Goal: Task Accomplishment & Management: Complete application form

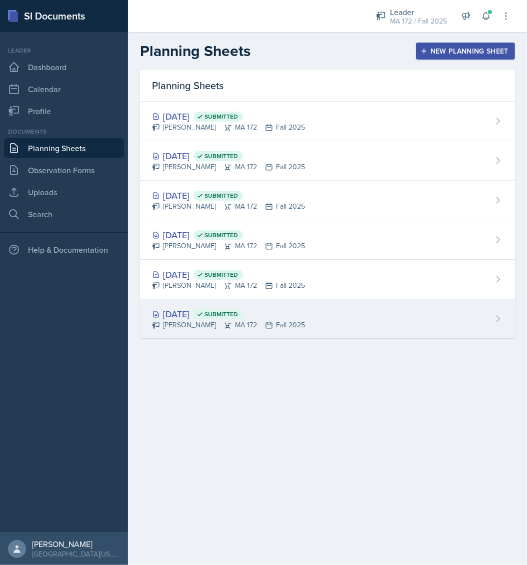
click at [198, 321] on div "[PERSON_NAME] MA 172 Fall 2025" at bounding box center [228, 325] width 153 height 11
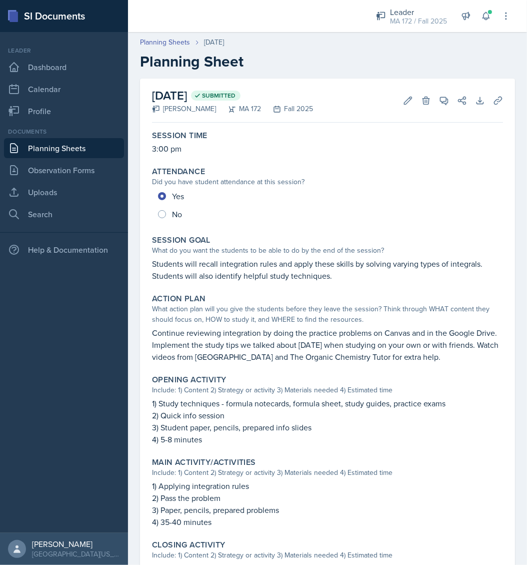
click at [53, 147] on link "Planning Sheets" at bounding box center [64, 148] width 120 height 20
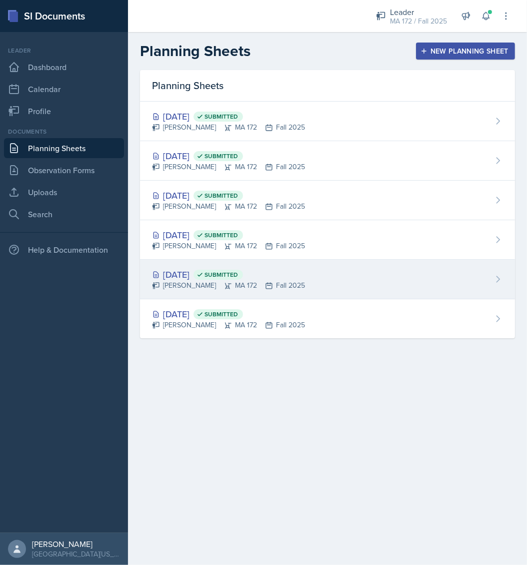
click at [211, 280] on div "[DATE] Submitted" at bounding box center [228, 275] width 153 height 14
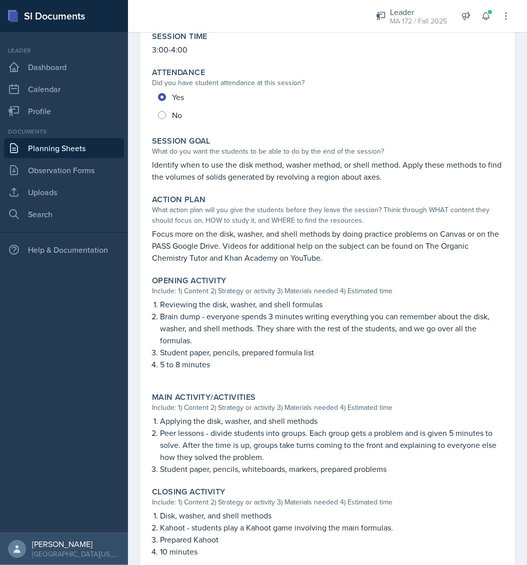
scroll to position [100, 0]
click at [61, 149] on link "Planning Sheets" at bounding box center [64, 148] width 120 height 20
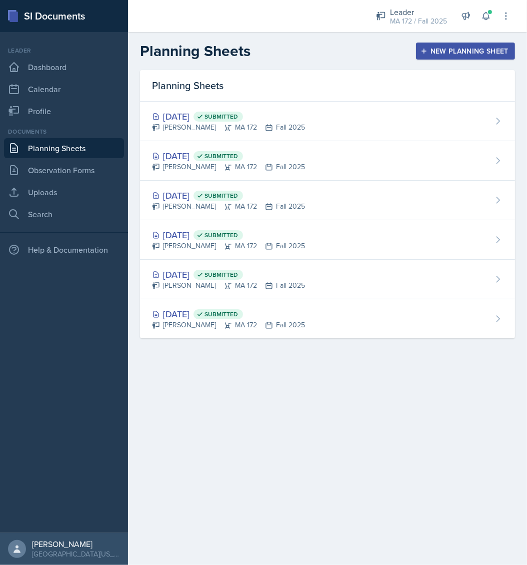
click at [456, 53] on div "New Planning Sheet" at bounding box center [466, 51] width 86 height 8
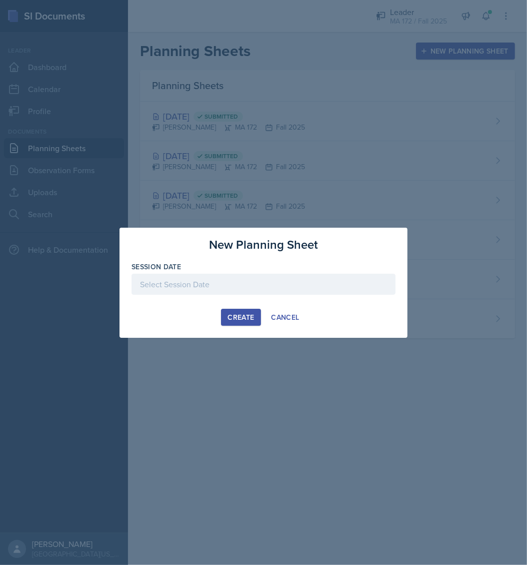
click at [183, 276] on div at bounding box center [264, 284] width 264 height 21
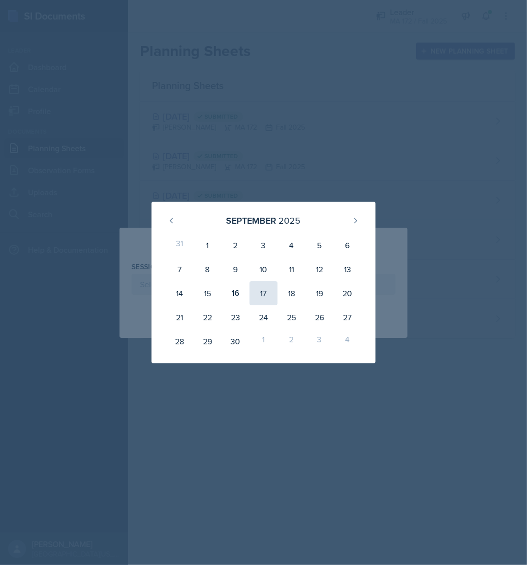
click at [267, 290] on div "17" at bounding box center [264, 293] width 28 height 24
type input "[DATE]"
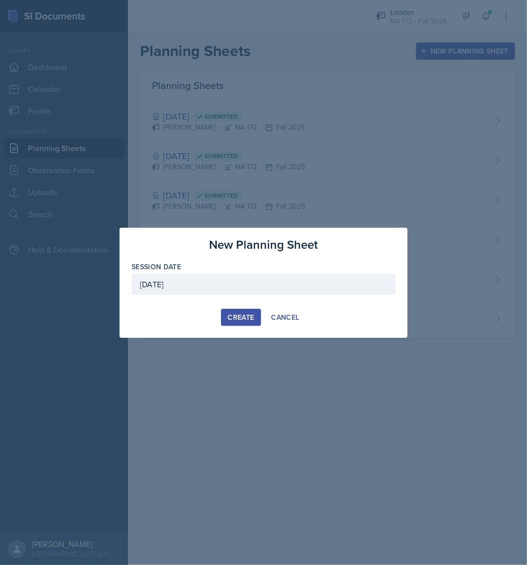
click at [242, 313] on div "Create" at bounding box center [241, 317] width 27 height 8
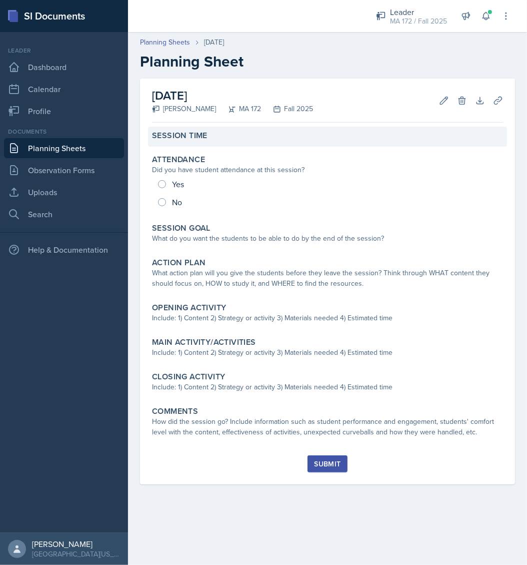
click at [243, 139] on div "Session Time" at bounding box center [327, 136] width 351 height 10
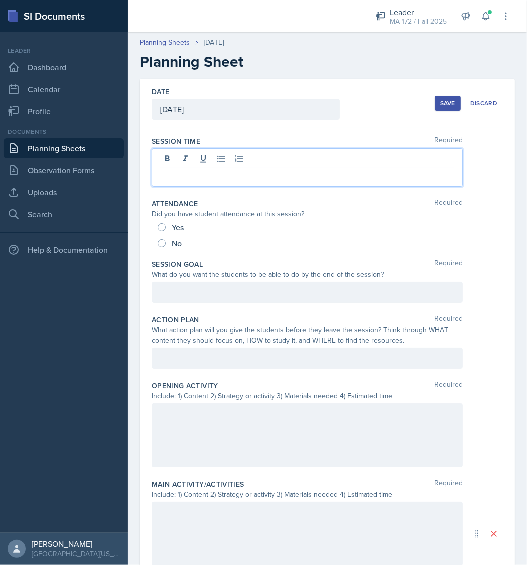
click at [225, 155] on div at bounding box center [307, 167] width 311 height 39
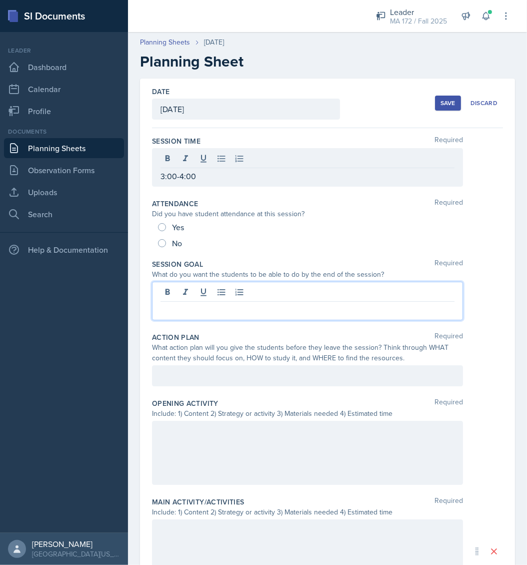
click at [232, 289] on div at bounding box center [307, 301] width 311 height 39
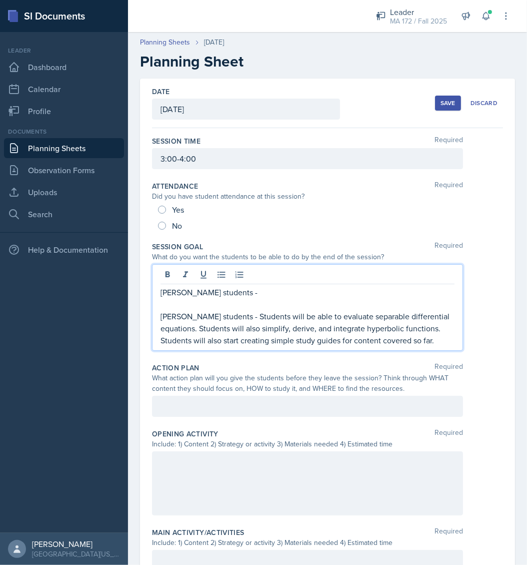
click at [167, 314] on p "[PERSON_NAME] students - Students will be able to evaluate separable differenti…" at bounding box center [308, 328] width 294 height 36
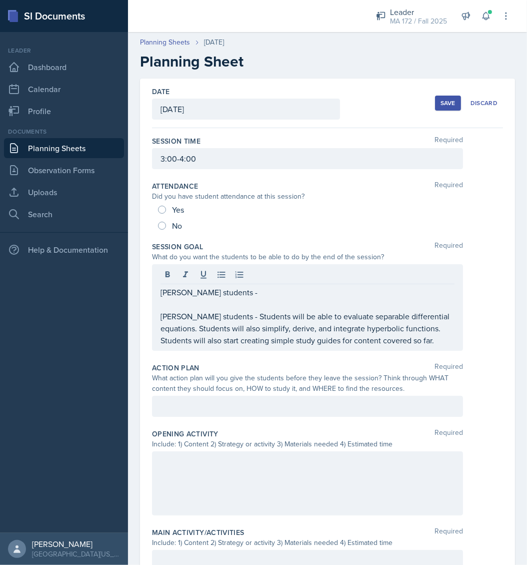
drag, startPoint x: 159, startPoint y: 341, endPoint x: 208, endPoint y: 338, distance: 49.1
click at [208, 338] on div "[PERSON_NAME] students - [PERSON_NAME] students - Students will be able to eval…" at bounding box center [307, 307] width 311 height 87
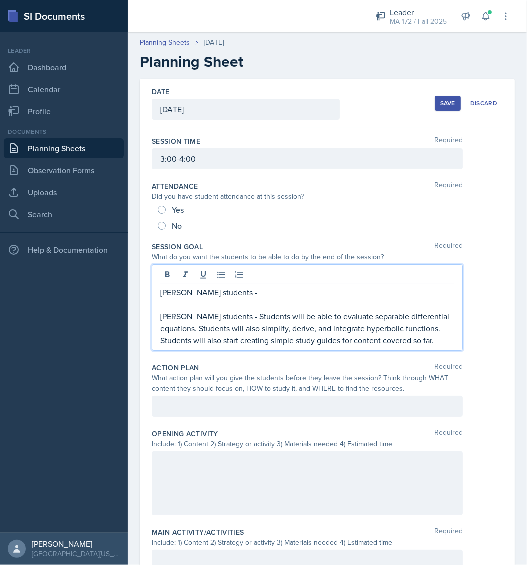
click at [227, 339] on p "[PERSON_NAME] students - Students will be able to evaluate separable differenti…" at bounding box center [308, 328] width 294 height 36
click at [248, 339] on p "[PERSON_NAME] students - Students will be able to evaluate separable differenti…" at bounding box center [308, 328] width 294 height 36
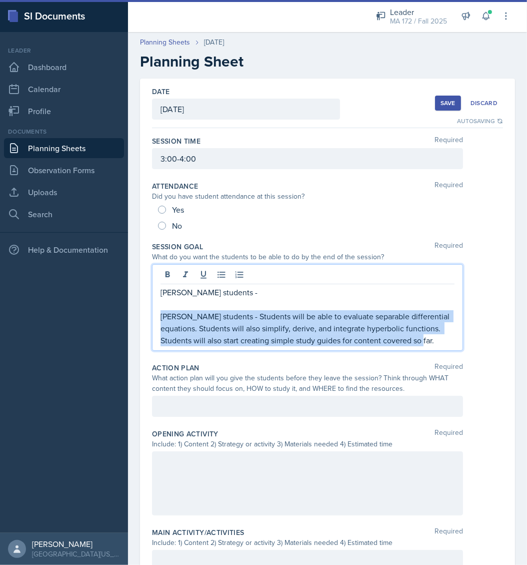
click at [248, 339] on p "[PERSON_NAME] students - Students will be able to evaluate separable differenti…" at bounding box center [308, 328] width 294 height 36
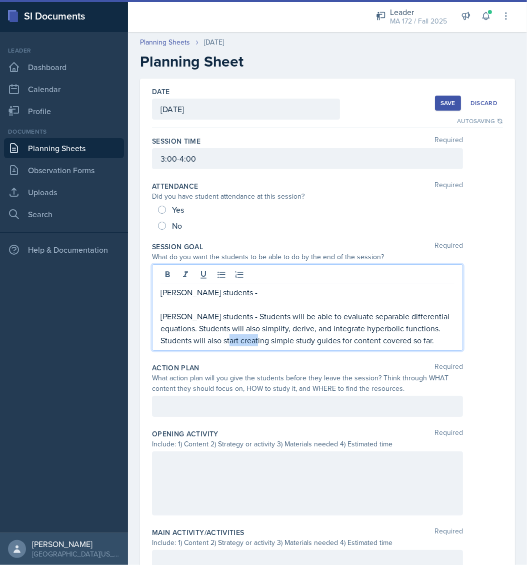
click at [248, 339] on p "[PERSON_NAME] students - Students will be able to evaluate separable differenti…" at bounding box center [308, 328] width 294 height 36
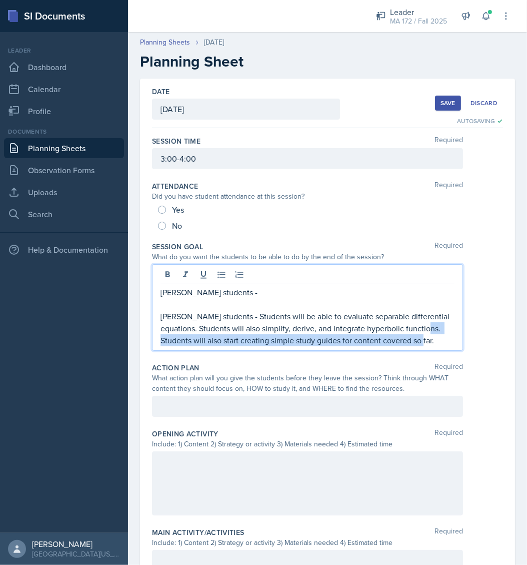
drag, startPoint x: 444, startPoint y: 341, endPoint x: 148, endPoint y: 345, distance: 296.2
click at [148, 345] on div "Date [DATE] [DATE] 31 1 2 3 4 5 6 7 8 9 10 11 12 13 14 15 16 17 18 19 20 21 22 …" at bounding box center [327, 451] width 375 height 745
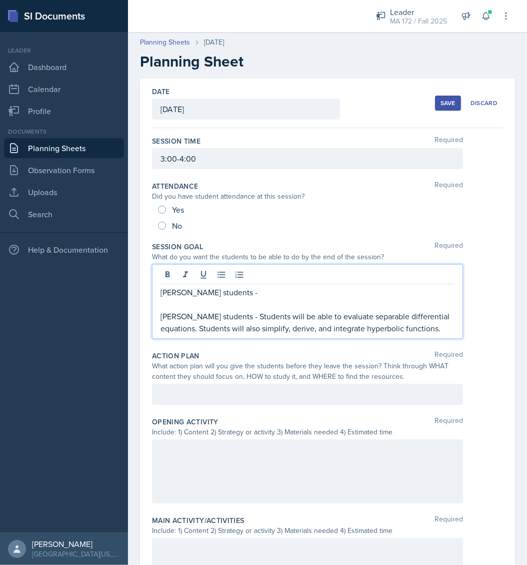
click at [256, 296] on p "[PERSON_NAME] students -" at bounding box center [308, 292] width 294 height 12
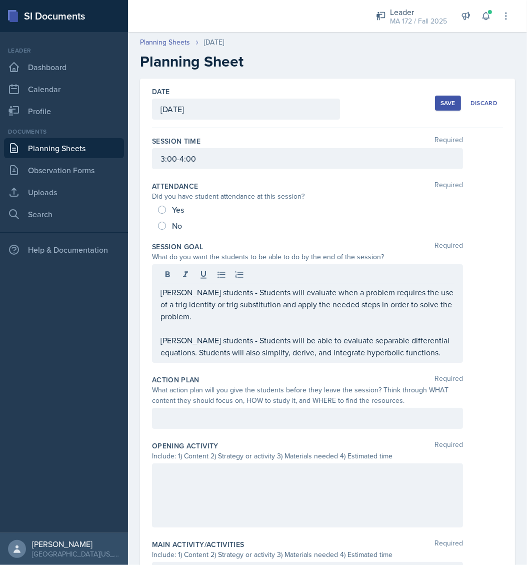
click at [496, 260] on div "Date [DATE] [DATE] 31 1 2 3 4 5 6 7 8 9 10 11 12 13 14 15 16 17 18 19 20 21 22 …" at bounding box center [327, 457] width 375 height 757
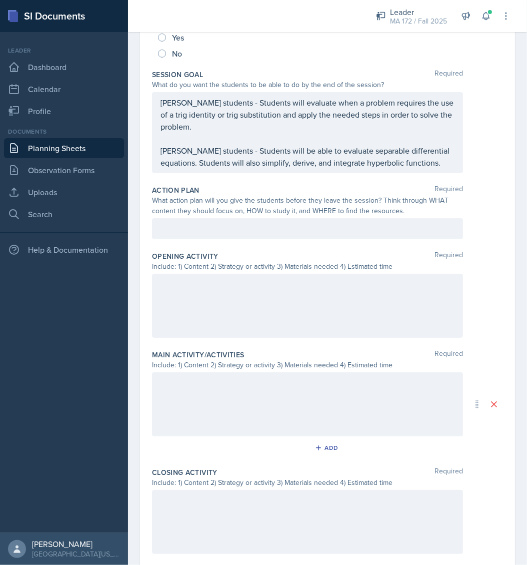
scroll to position [175, 0]
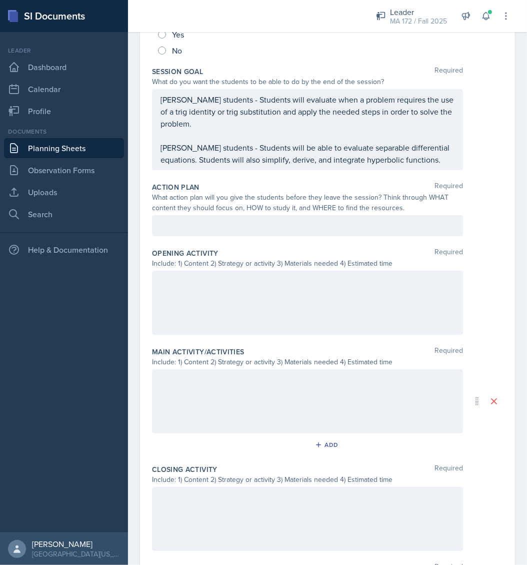
click at [395, 216] on div at bounding box center [307, 225] width 311 height 21
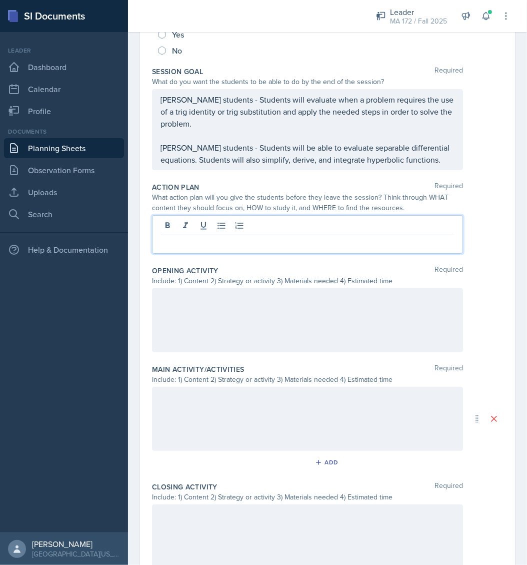
scroll to position [192, 0]
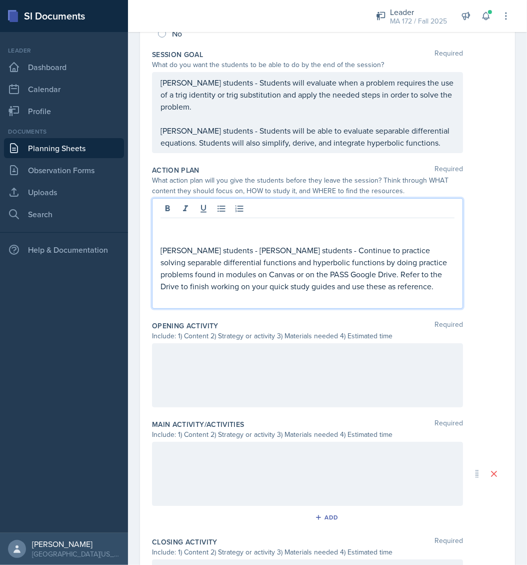
click at [294, 247] on p "[PERSON_NAME] students - [PERSON_NAME] students - Continue to practice solving …" at bounding box center [308, 268] width 294 height 48
click at [335, 287] on p "[PERSON_NAME] students - Continue to practice solving separable differential fu…" at bounding box center [308, 268] width 294 height 48
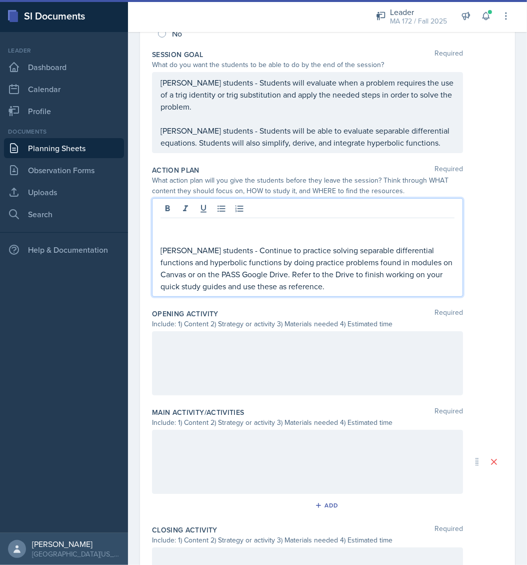
click at [195, 224] on p at bounding box center [308, 226] width 294 height 12
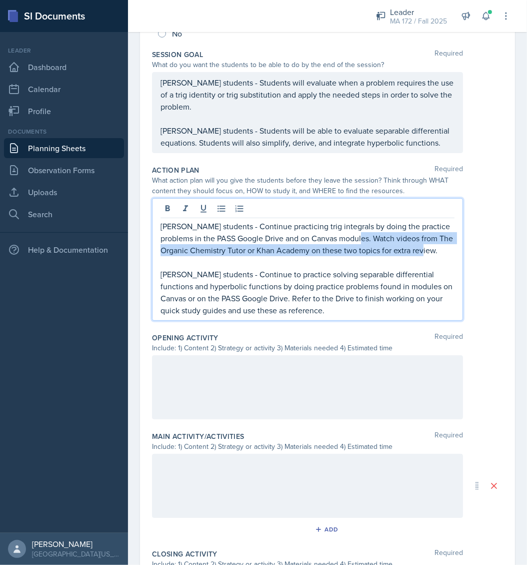
drag, startPoint x: 374, startPoint y: 235, endPoint x: 389, endPoint y: 260, distance: 28.7
click at [389, 256] on p "[PERSON_NAME] students - Continue practicing trig integrals by doing the practi…" at bounding box center [308, 238] width 294 height 36
click at [281, 256] on p "[PERSON_NAME] students - Continue practicing trig integrals by doing the practi…" at bounding box center [308, 238] width 294 height 36
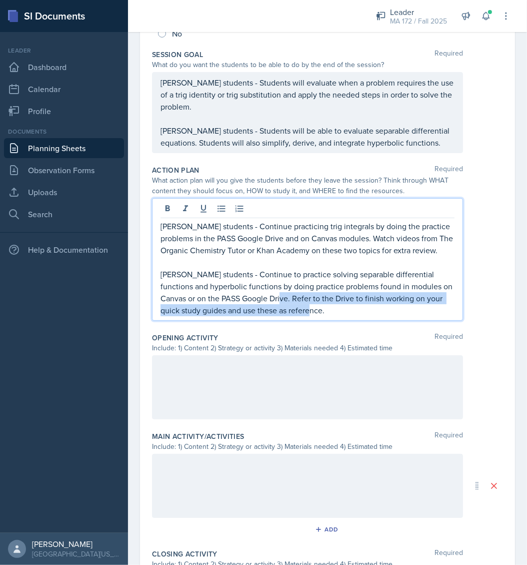
drag, startPoint x: 294, startPoint y: 308, endPoint x: 343, endPoint y: 326, distance: 51.9
click at [343, 316] on p "[PERSON_NAME] students - Continue to practice solving separable differential fu…" at bounding box center [308, 292] width 294 height 48
copy p "Refer to the Drive to finish working on your quick study guides and use these a…"
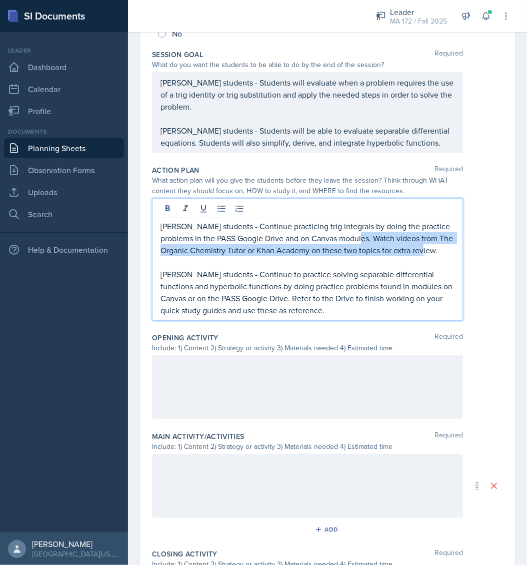
drag, startPoint x: 374, startPoint y: 237, endPoint x: 389, endPoint y: 259, distance: 26.2
click at [389, 256] on p "[PERSON_NAME] students - Continue practicing trig integrals by doing the practi…" at bounding box center [308, 238] width 294 height 36
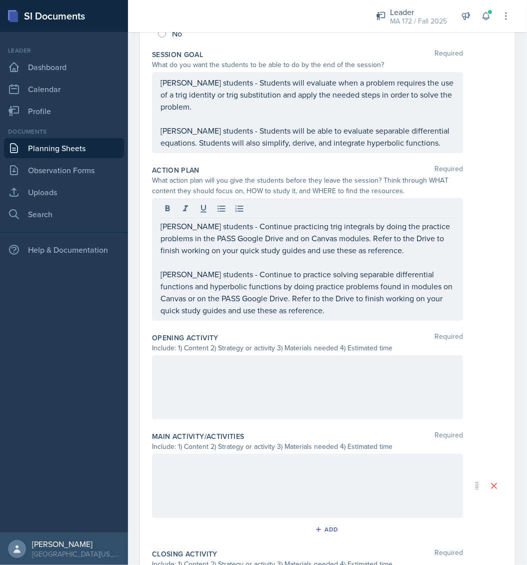
click at [284, 375] on div at bounding box center [307, 387] width 311 height 64
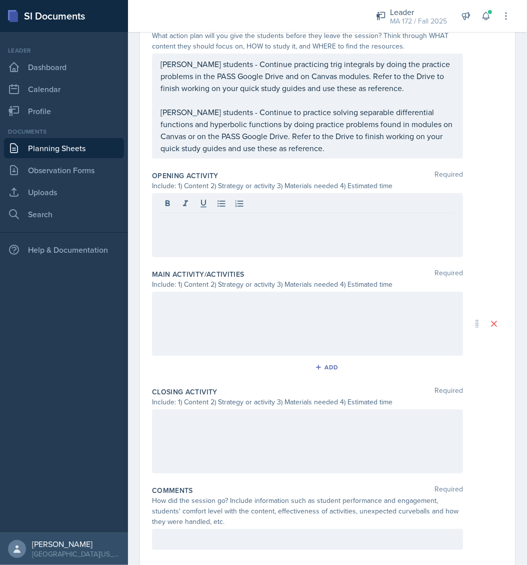
scroll to position [353, 0]
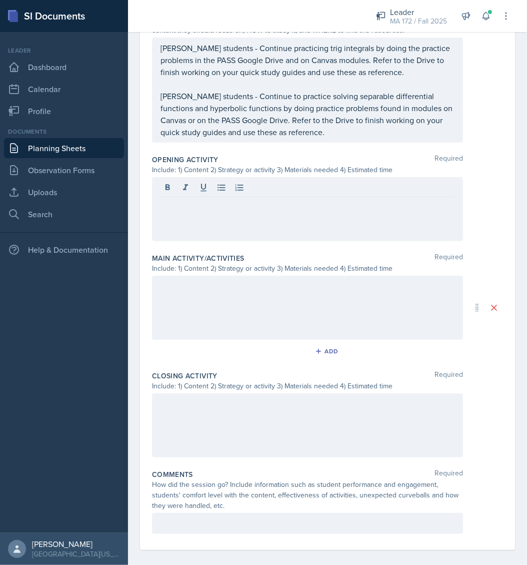
click at [343, 201] on p at bounding box center [308, 205] width 294 height 12
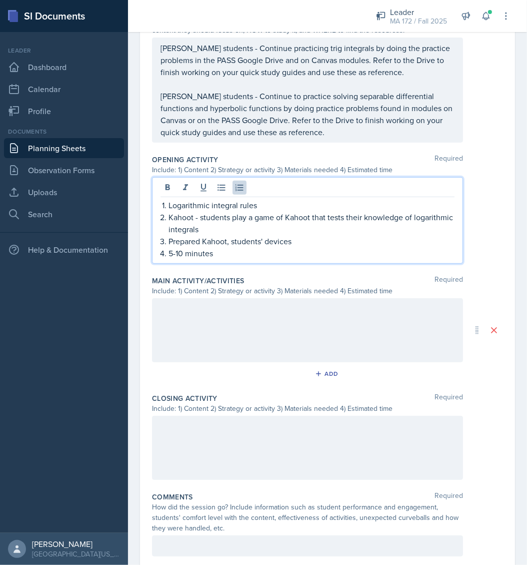
click at [177, 251] on p "5-10 minutes" at bounding box center [312, 253] width 286 height 12
click at [191, 202] on p "Logarithmic integral rules" at bounding box center [312, 205] width 286 height 12
click at [330, 205] on p "Hyperbolic Functions and Trig Identities rules" at bounding box center [312, 205] width 286 height 12
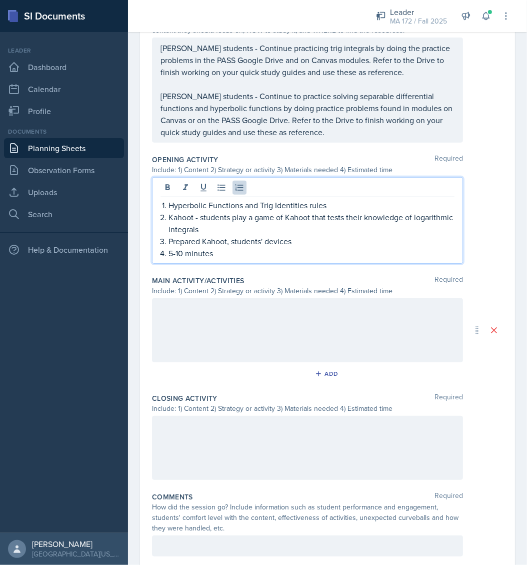
click at [322, 206] on p "Hyperbolic Functions and Trig Identities rules" at bounding box center [312, 205] width 286 height 12
click at [185, 226] on p "Kahoot - students play a game of Kahoot that tests their knowledge of logarithm…" at bounding box center [312, 223] width 286 height 24
click at [280, 227] on p "Kahoot - students play a game of Kahoot that tests their knowledge of hyperboli…" at bounding box center [312, 223] width 286 height 24
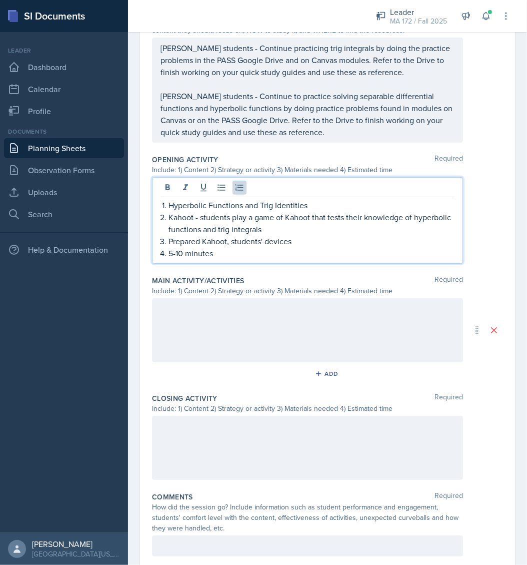
click at [280, 227] on p "Kahoot - students play a game of Kahoot that tests their knowledge of hyperboli…" at bounding box center [312, 223] width 286 height 24
click at [271, 251] on p "5-10 minutes" at bounding box center [312, 253] width 286 height 12
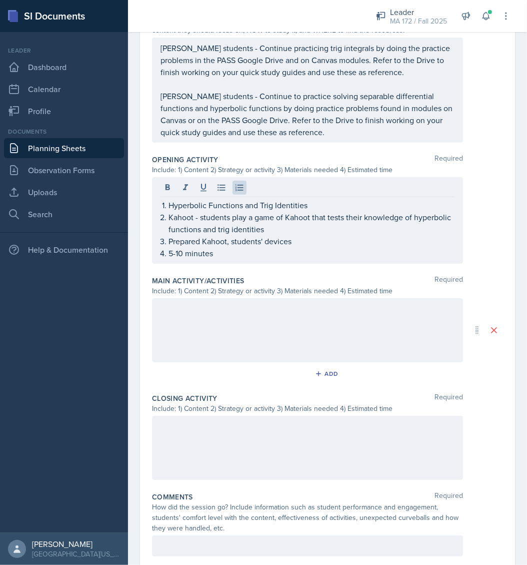
click at [324, 339] on div at bounding box center [307, 330] width 311 height 64
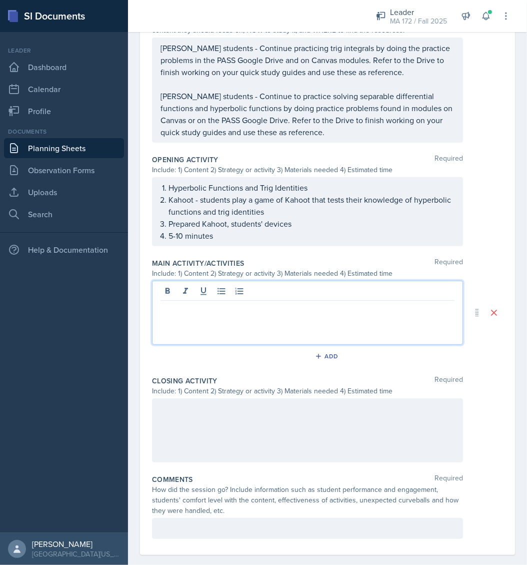
scroll to position [365, 0]
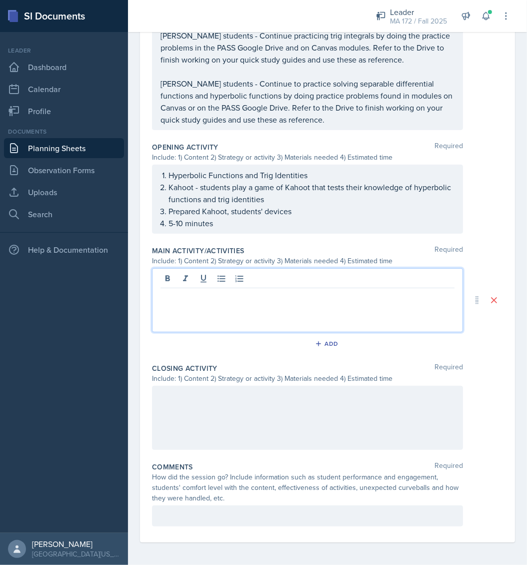
click at [219, 301] on p at bounding box center [308, 296] width 294 height 12
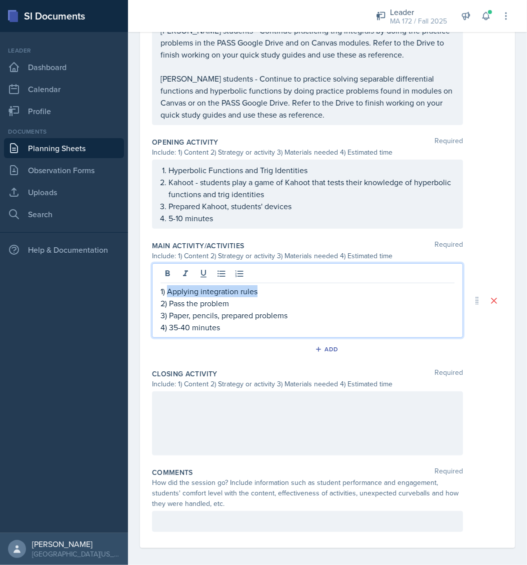
drag, startPoint x: 259, startPoint y: 291, endPoint x: 169, endPoint y: 289, distance: 90.1
click at [169, 289] on p "1) Applying integration rules" at bounding box center [308, 291] width 294 height 12
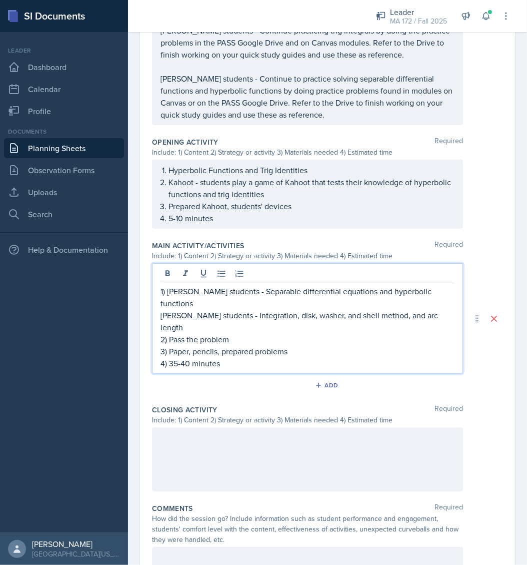
click at [158, 301] on div "1) [PERSON_NAME] students - Separable differential equations and hyperbolic fun…" at bounding box center [307, 318] width 311 height 111
click at [265, 309] on p "[PERSON_NAME] students - Integration, disk, washer, and shell method, and arc l…" at bounding box center [308, 321] width 294 height 24
drag, startPoint x: 243, startPoint y: 289, endPoint x: 444, endPoint y: 289, distance: 201.6
click at [444, 289] on p "1) [PERSON_NAME] students - Separable differential equations and hyperbolic fun…" at bounding box center [308, 297] width 294 height 24
copy p "Separable differential equations and hyperbolic functions"
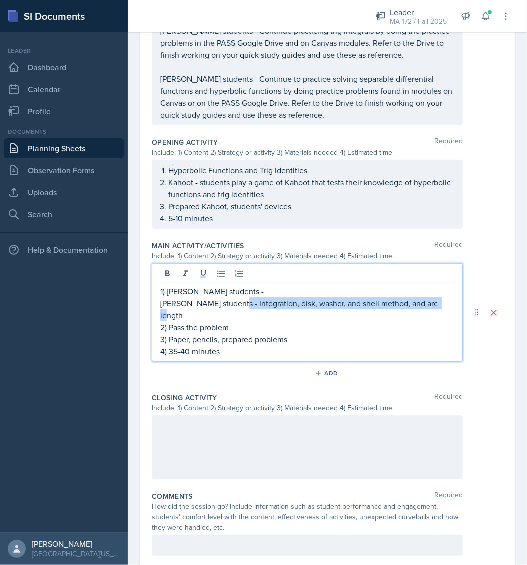
drag, startPoint x: 233, startPoint y: 302, endPoint x: 448, endPoint y: 304, distance: 215.1
click at [448, 304] on div "1) [PERSON_NAME] students - [PERSON_NAME] students - Integration, disk, washer,…" at bounding box center [307, 312] width 311 height 99
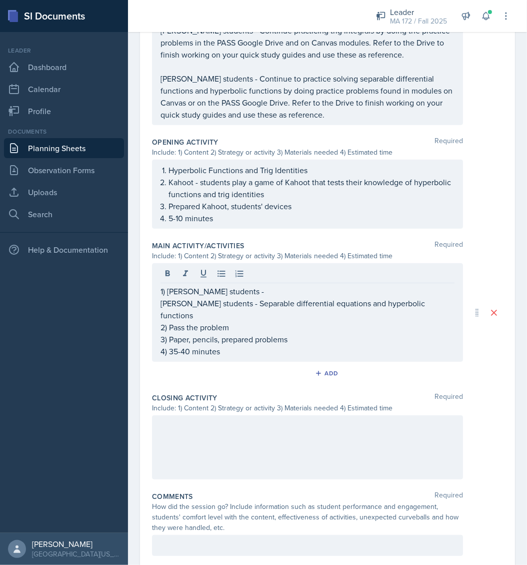
click at [156, 304] on div "1) [PERSON_NAME] students - [PERSON_NAME] students - Separable differential equ…" at bounding box center [307, 312] width 311 height 99
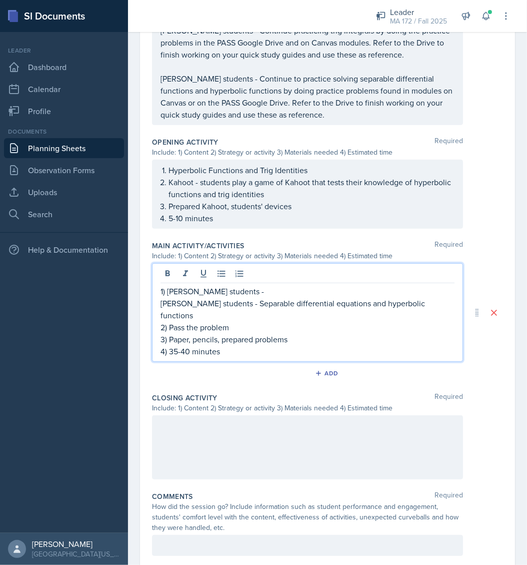
click at [255, 291] on p "1) [PERSON_NAME] students -" at bounding box center [308, 291] width 294 height 12
click at [262, 289] on p "1) [PERSON_NAME] students -" at bounding box center [308, 291] width 294 height 12
click at [300, 333] on p "3) Paper, pencils, prepared problems" at bounding box center [308, 339] width 294 height 12
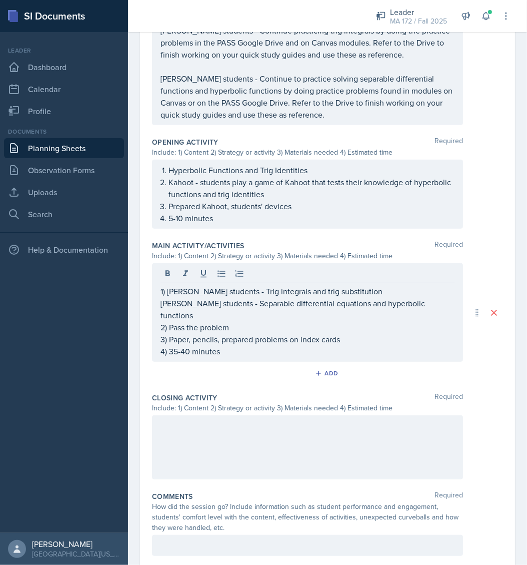
click at [265, 418] on div at bounding box center [307, 447] width 311 height 64
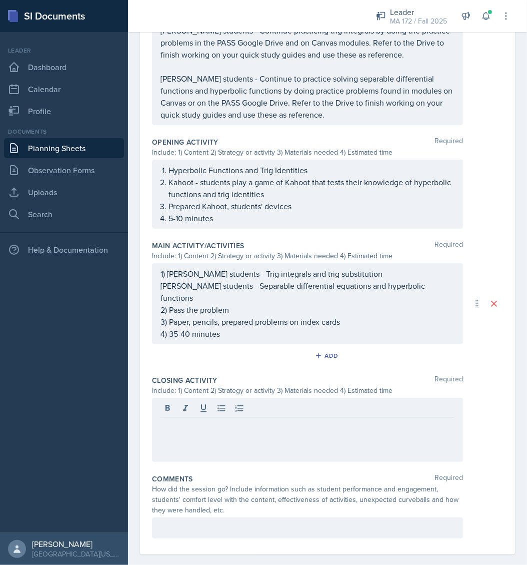
click at [296, 425] on div at bounding box center [307, 430] width 311 height 64
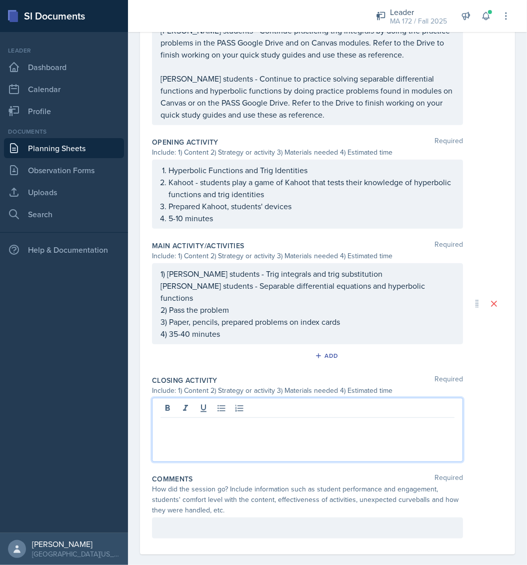
click at [249, 420] on p at bounding box center [308, 426] width 294 height 12
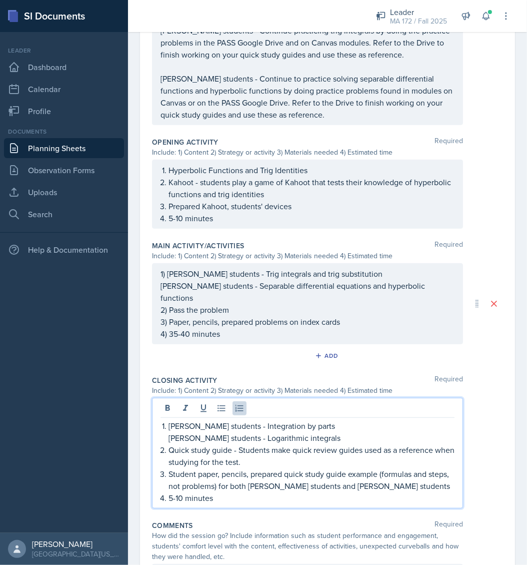
click at [265, 420] on p "[PERSON_NAME] students - Integration by parts" at bounding box center [312, 426] width 286 height 12
click at [269, 432] on p "[PERSON_NAME] students - Logarithmic integrals" at bounding box center [312, 438] width 286 height 12
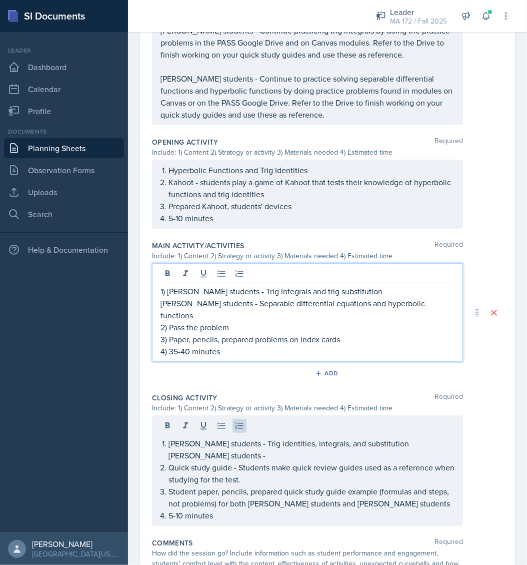
scroll to position [387, 0]
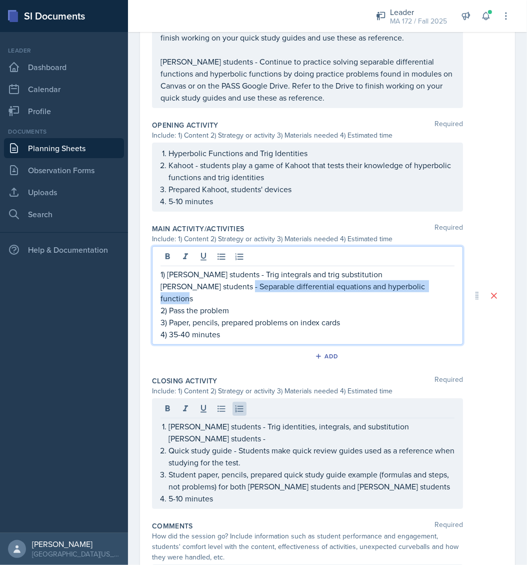
drag, startPoint x: 238, startPoint y: 285, endPoint x: 444, endPoint y: 282, distance: 205.6
click at [444, 282] on p "[PERSON_NAME] students - Separable differential equations and hyperbolic functi…" at bounding box center [308, 292] width 294 height 24
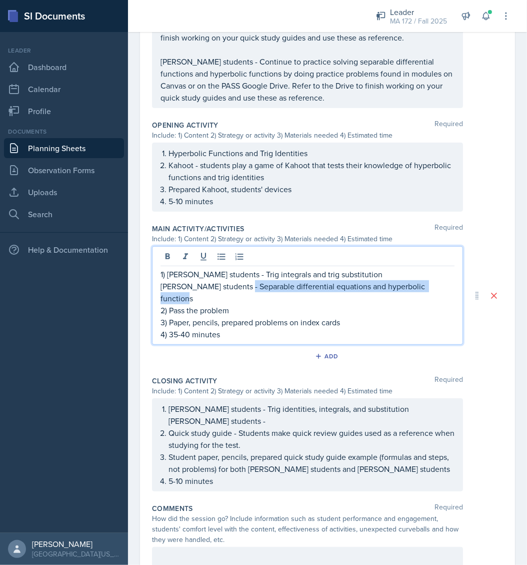
copy p "Separable differential equations and hyperbolic functions"
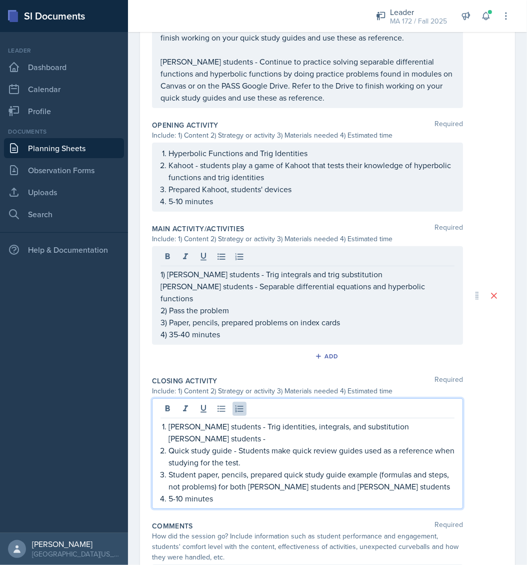
click at [270, 404] on div "[PERSON_NAME] students - Trig identities, integrals, and substitution Abudiab's…" at bounding box center [307, 453] width 311 height 111
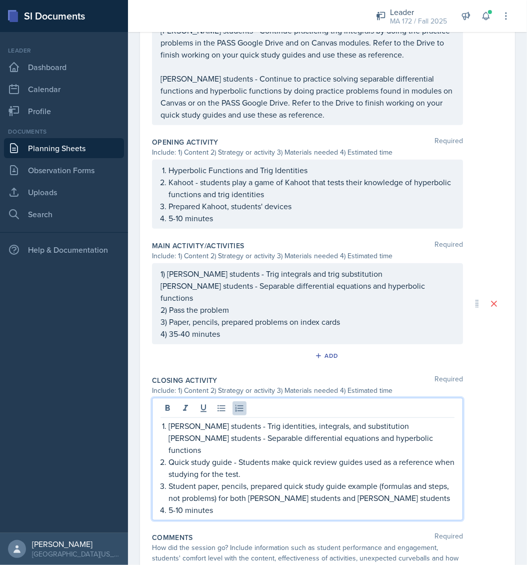
click at [293, 480] on p "Student paper, pencils, prepared quick study guide example (formulas and steps,…" at bounding box center [312, 492] width 286 height 24
click at [336, 456] on p "Quick study guide - Students make quick review guides used as a reference when …" at bounding box center [312, 468] width 286 height 24
click at [315, 456] on p "Quick study guide - Students make quick review guides used as a reference when …" at bounding box center [312, 468] width 286 height 24
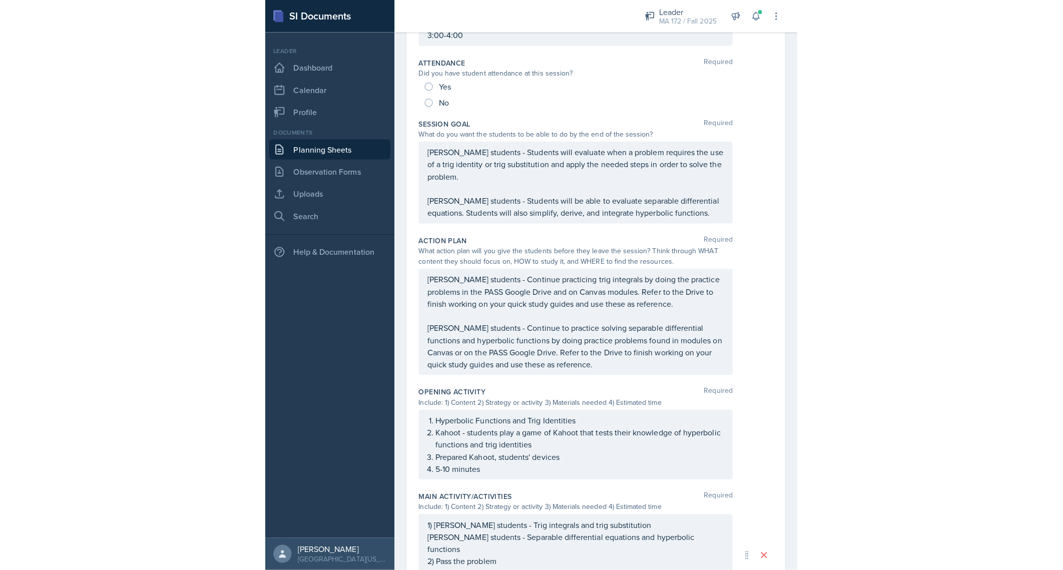
scroll to position [0, 0]
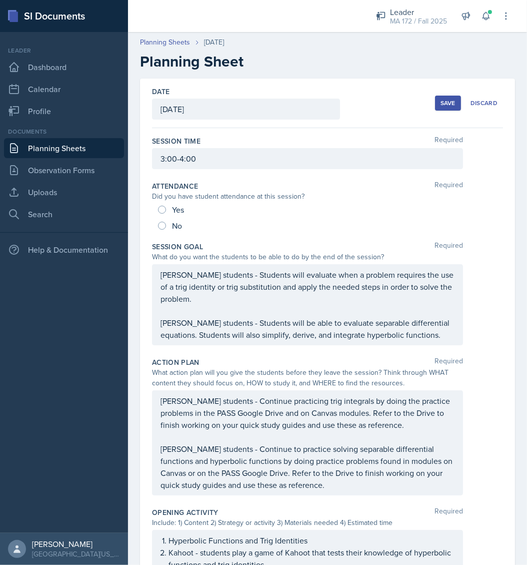
click at [441, 103] on div "Save" at bounding box center [448, 103] width 15 height 8
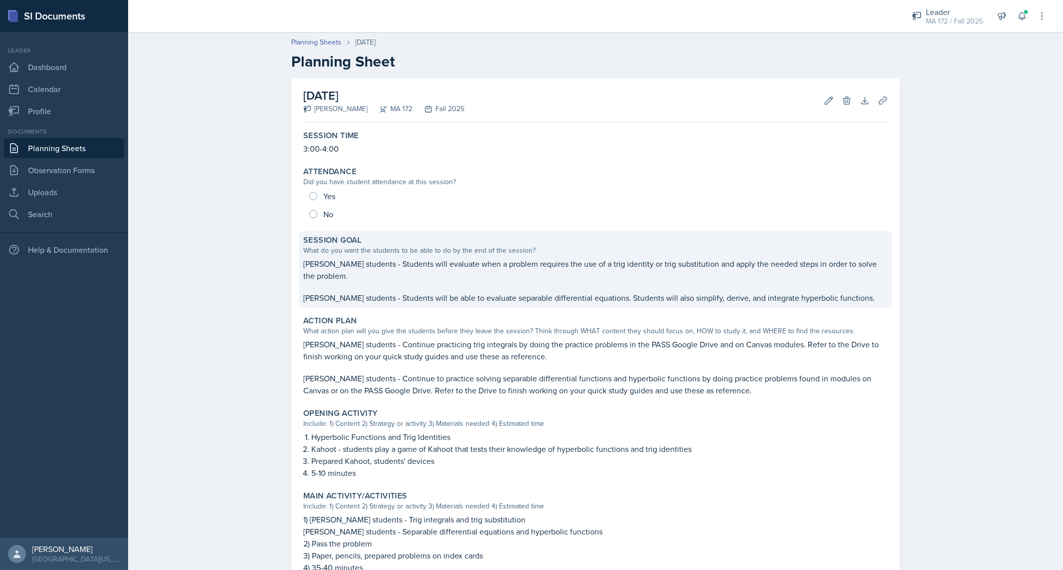
click at [380, 273] on p "[PERSON_NAME] students - Students will evaluate when a problem requires the use…" at bounding box center [595, 270] width 584 height 24
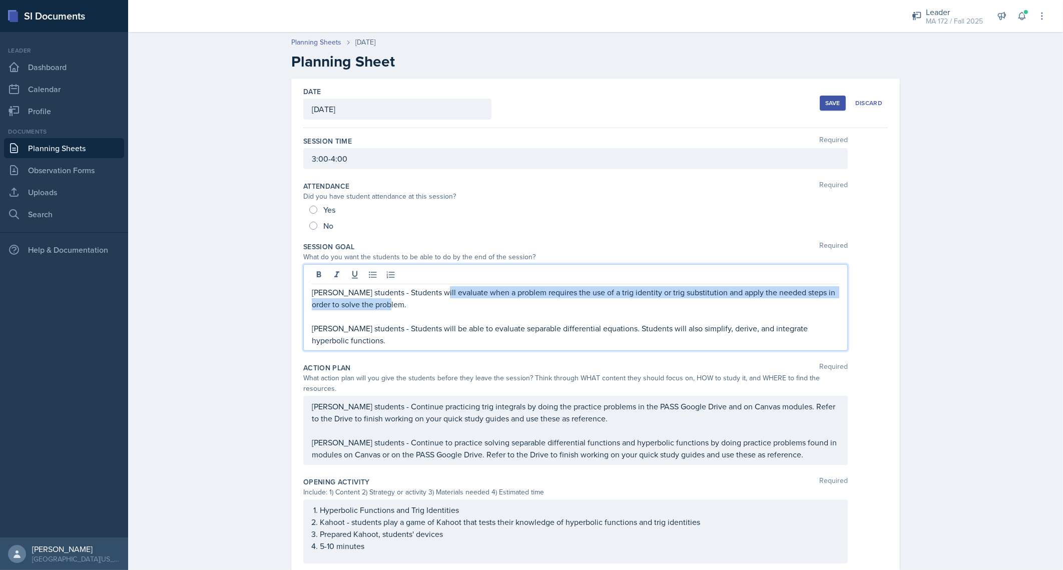
drag, startPoint x: 426, startPoint y: 275, endPoint x: 447, endPoint y: 301, distance: 32.7
click at [447, 301] on p "[PERSON_NAME] students - Students will evaluate when a problem requires the use…" at bounding box center [575, 298] width 527 height 24
copy p "evaluate when a problem requires the use of a trig identity or trig substitutio…"
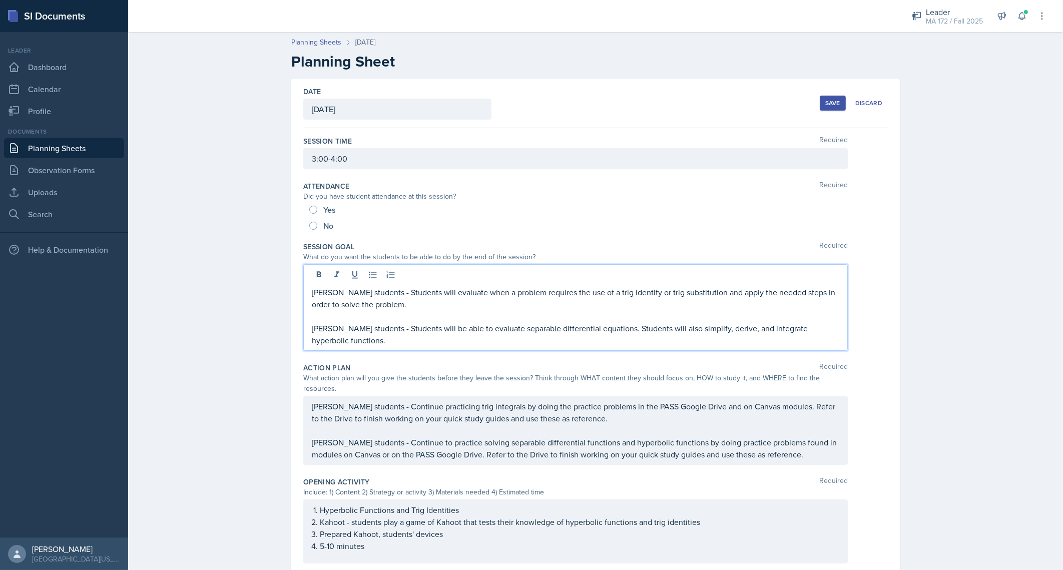
click at [431, 326] on p "[PERSON_NAME] students - Students will be able to evaluate separable differenti…" at bounding box center [575, 334] width 527 height 24
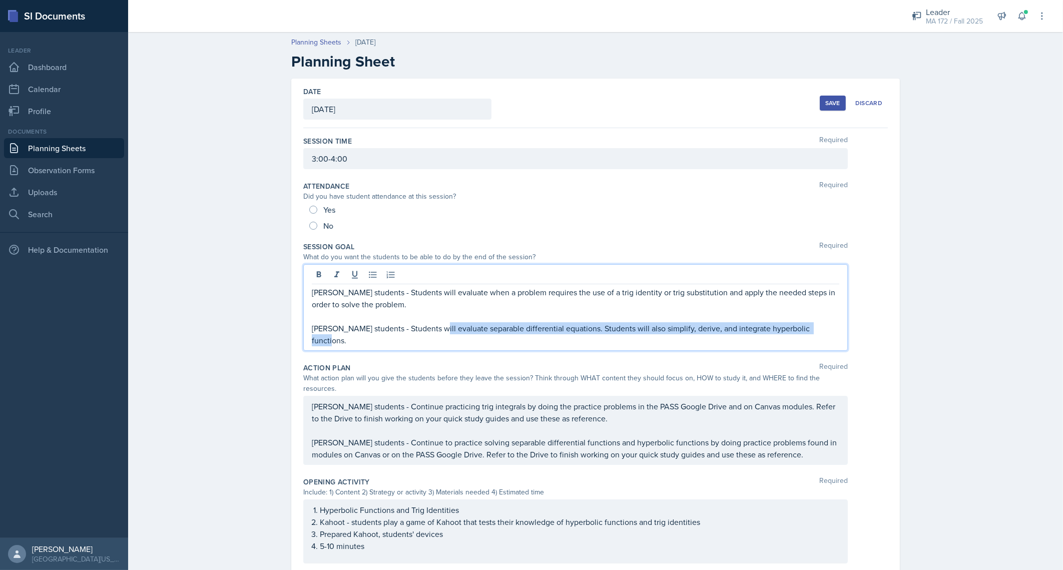
drag, startPoint x: 426, startPoint y: 325, endPoint x: 812, endPoint y: 345, distance: 386.2
click at [812, 345] on div "Session Time Required 3:00-4:00 Attendance Required Did you have student attend…" at bounding box center [595, 505] width 584 height 755
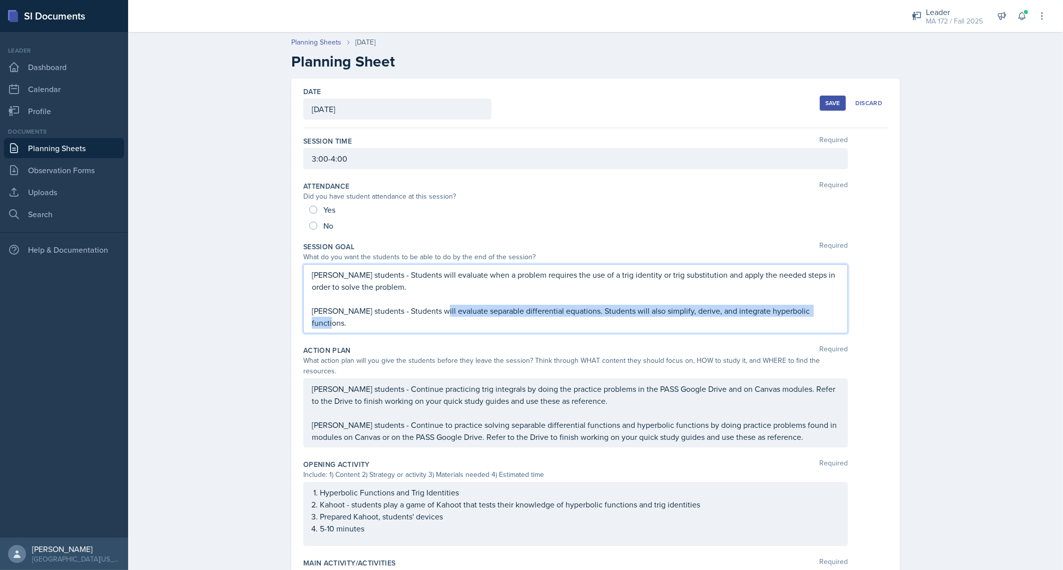
copy p "evaluate separable differential equations. Students will also simplify, derive,…"
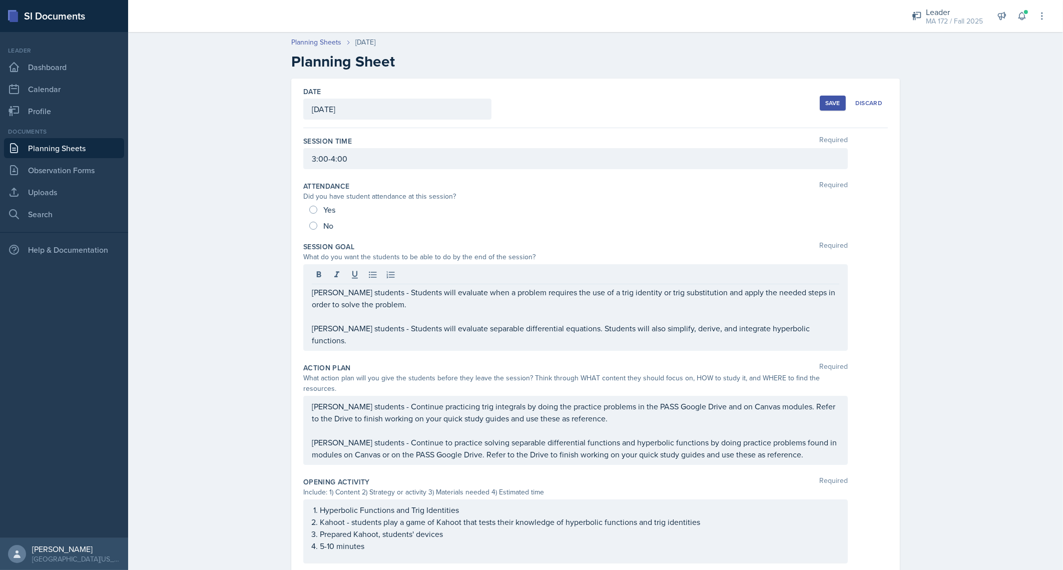
click at [258, 333] on div "Planning Sheets [DATE] Planning Sheet Date [DATE] [DATE] 31 1 2 3 4 5 6 7 8 9 1…" at bounding box center [595, 467] width 934 height 880
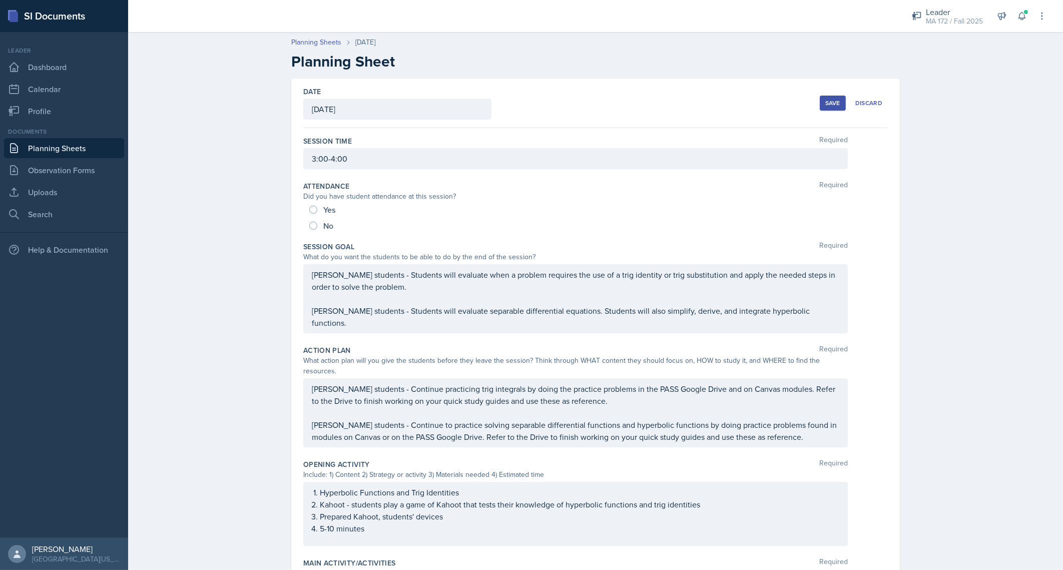
click at [208, 350] on div "Planning Sheets [DATE] Planning Sheet Date [DATE] [DATE] 31 1 2 3 4 5 6 7 8 9 1…" at bounding box center [595, 458] width 934 height 863
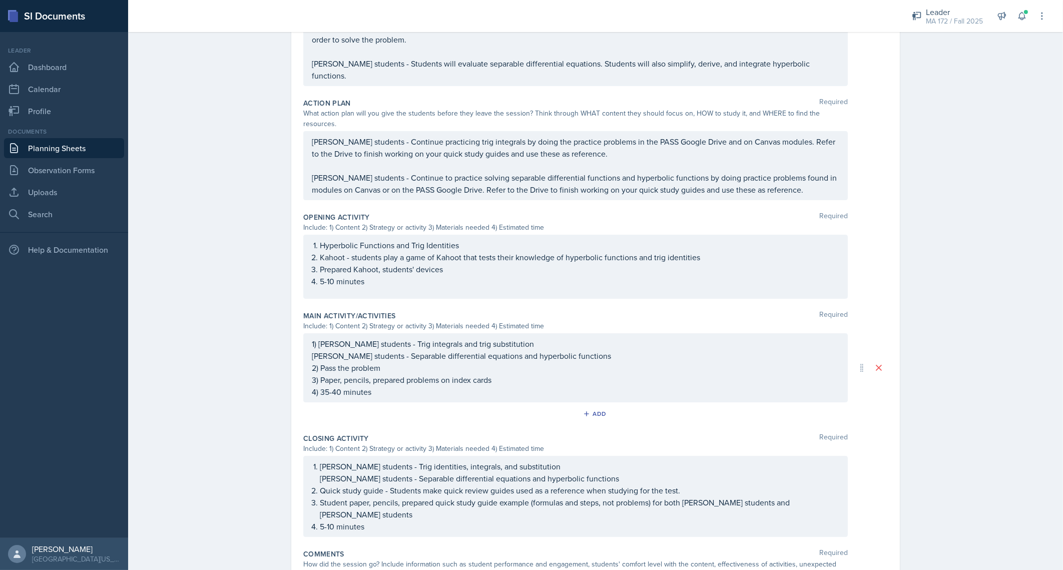
scroll to position [250, 0]
click at [193, 420] on div "Planning Sheets [DATE] Planning Sheet Date [DATE] [DATE] 31 1 2 3 4 5 6 7 8 9 1…" at bounding box center [595, 208] width 934 height 863
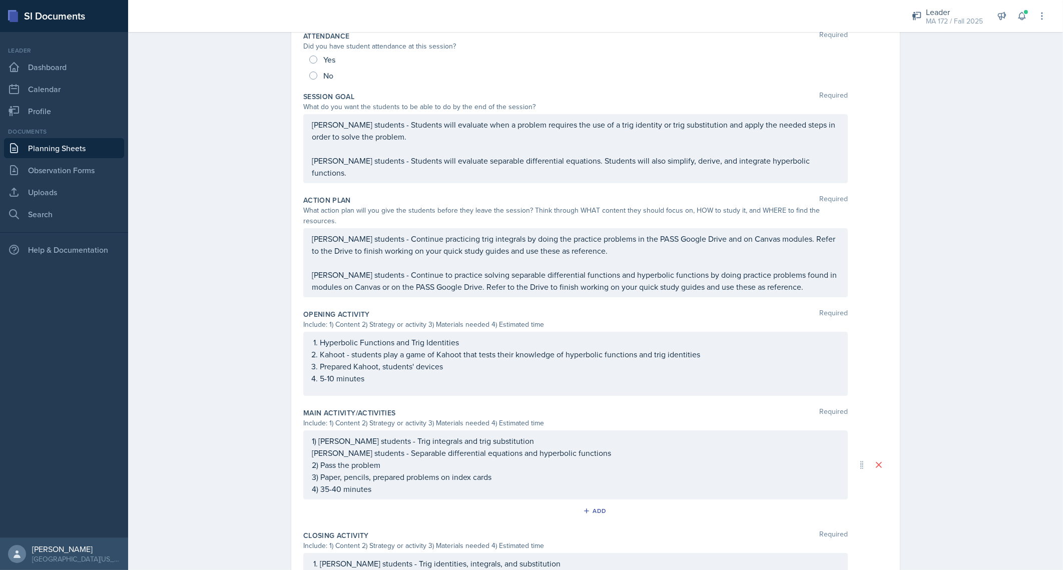
scroll to position [168, 0]
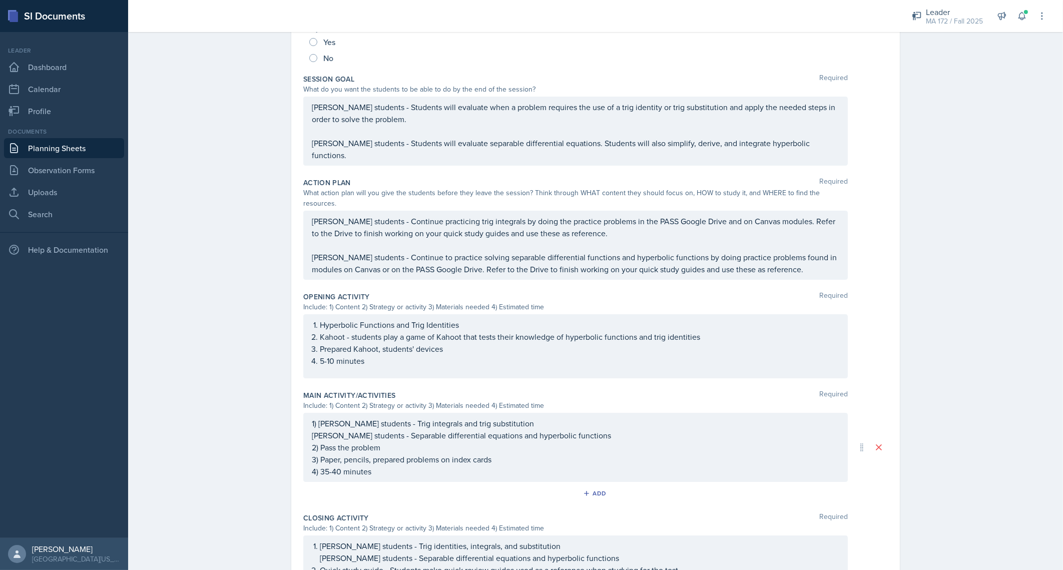
click at [414, 216] on p "[PERSON_NAME] students - Continue practicing trig integrals by doing the practi…" at bounding box center [575, 227] width 527 height 24
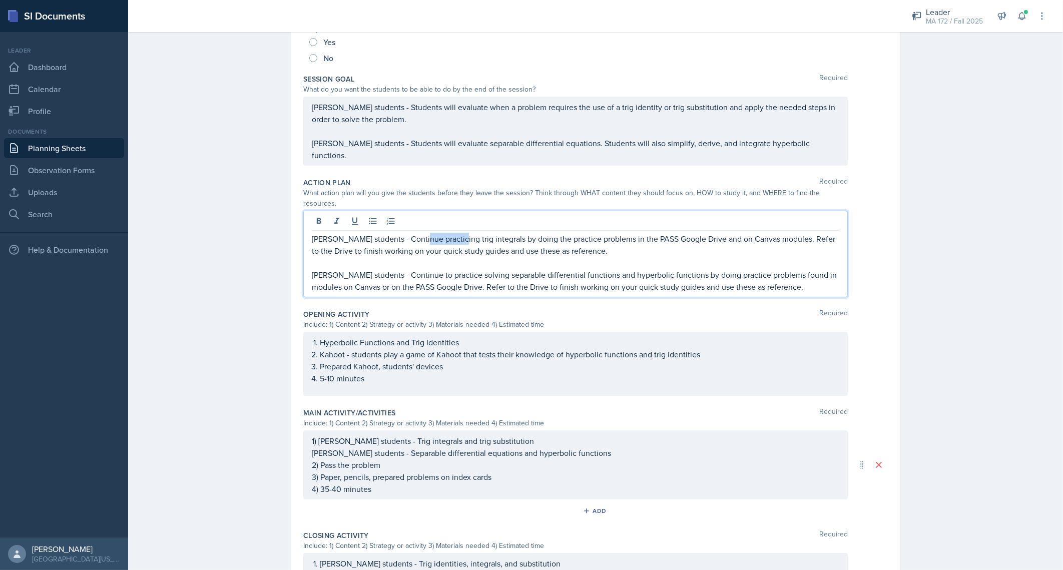
click at [414, 233] on p "[PERSON_NAME] students - Continue practicing trig integrals by doing the practi…" at bounding box center [575, 245] width 527 height 24
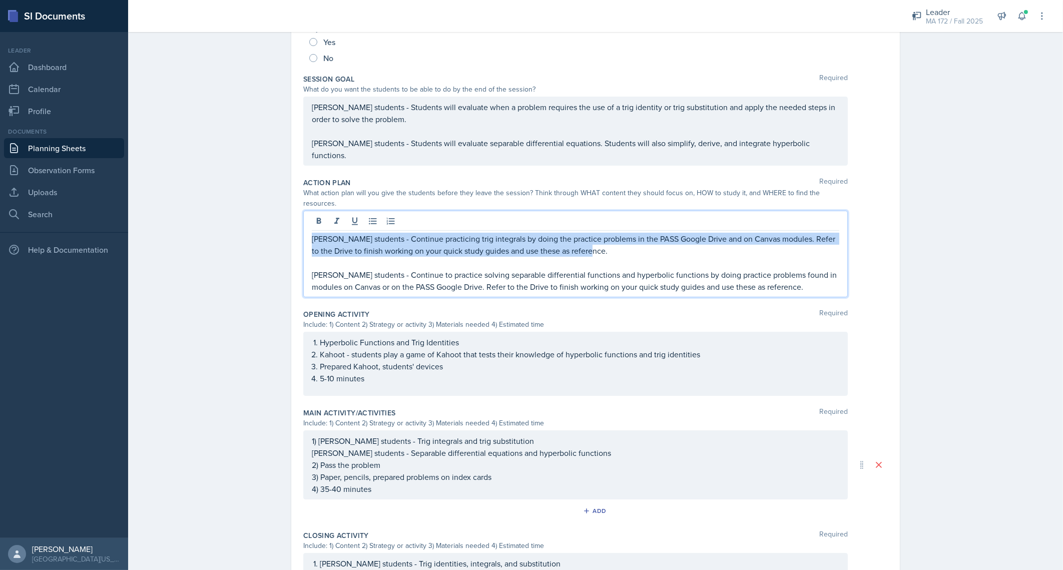
click at [414, 233] on p "[PERSON_NAME] students - Continue practicing trig integrals by doing the practi…" at bounding box center [575, 245] width 527 height 24
copy p "[PERSON_NAME] students - Continue practicing trig integrals by doing the practi…"
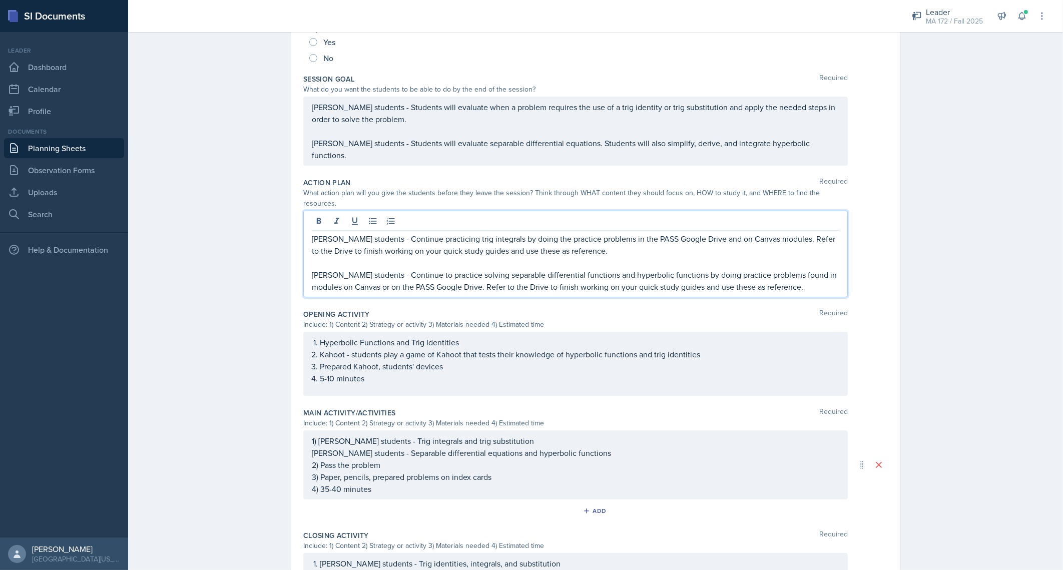
click at [503, 269] on p "[PERSON_NAME] students - Continue to practice solving separable differential fu…" at bounding box center [575, 281] width 527 height 24
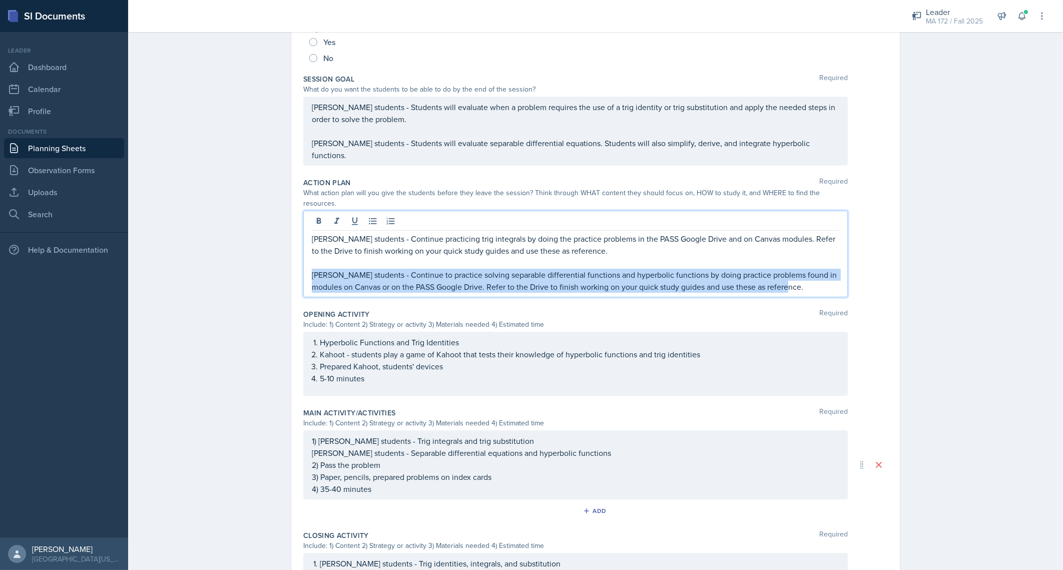
click at [503, 269] on p "[PERSON_NAME] students - Continue to practice solving separable differential fu…" at bounding box center [575, 281] width 527 height 24
copy p "[PERSON_NAME] students - Continue to practice solving separable differential fu…"
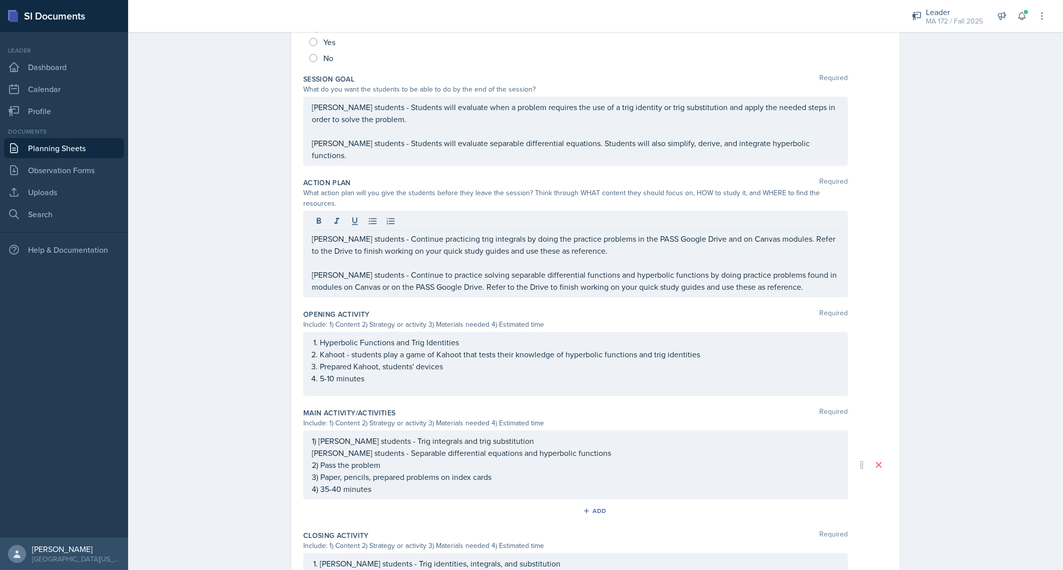
click at [937, 209] on div "Planning Sheets [DATE] Planning Sheet Date [DATE] [DATE] 31 1 2 3 4 5 6 7 8 9 1…" at bounding box center [595, 299] width 934 height 880
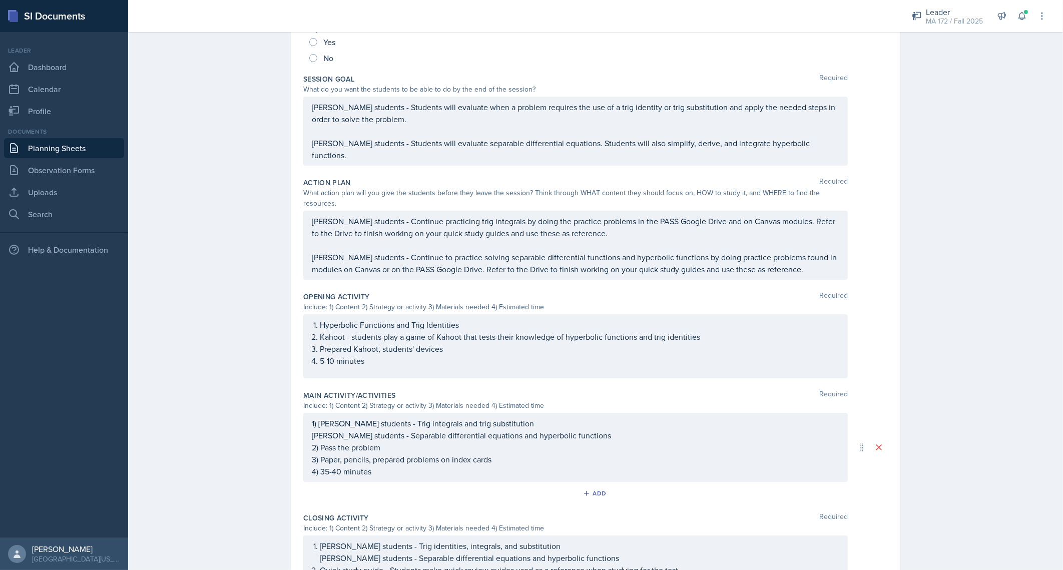
scroll to position [0, 0]
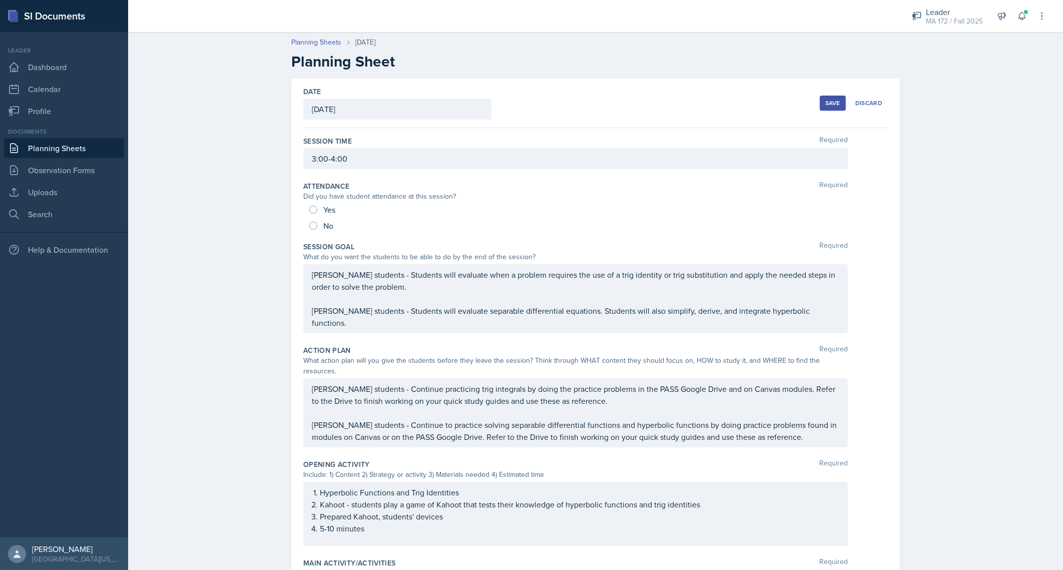
click at [819, 100] on button "Save" at bounding box center [832, 103] width 26 height 15
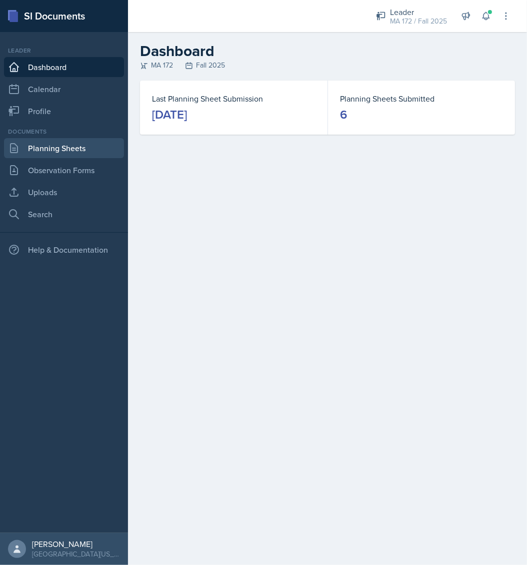
click at [53, 145] on link "Planning Sheets" at bounding box center [64, 148] width 120 height 20
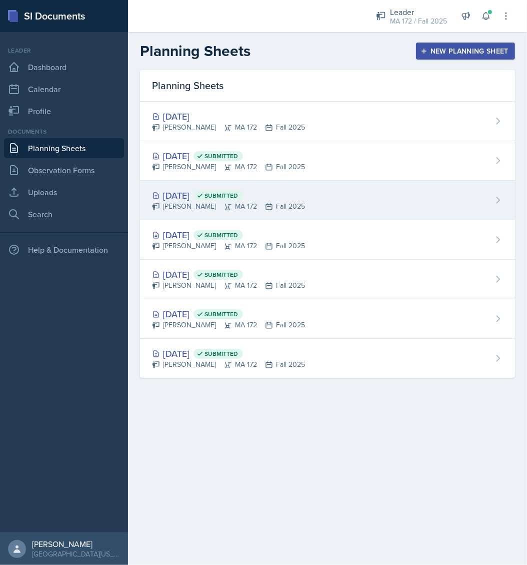
click at [207, 187] on div "Sep 10th, 2025 Submitted Anna McGill MA 172 Fall 2025" at bounding box center [327, 201] width 375 height 40
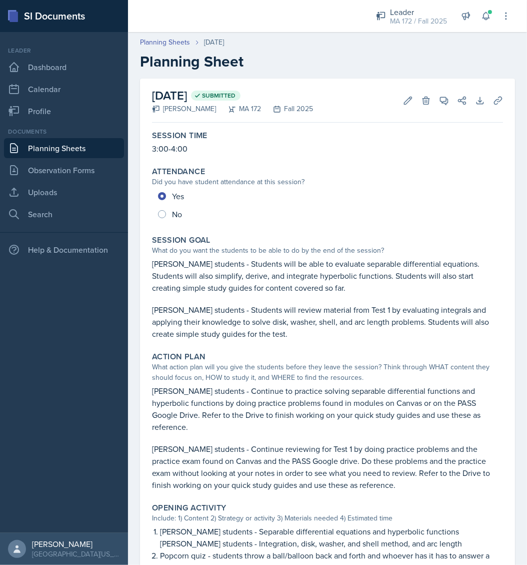
click at [247, 280] on p "Lenahan's students - Students will be able to evaluate separable differential e…" at bounding box center [327, 276] width 351 height 36
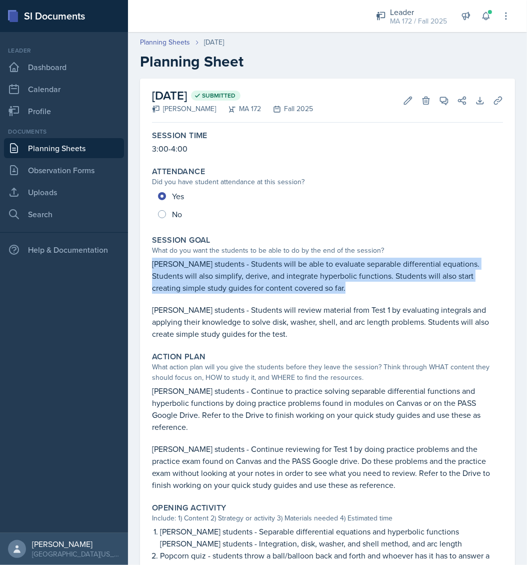
click at [247, 280] on p "[PERSON_NAME] students - Students will be able to evaluate separable differenti…" at bounding box center [327, 276] width 351 height 36
copy p "[PERSON_NAME] students - Students will be able to evaluate separable differenti…"
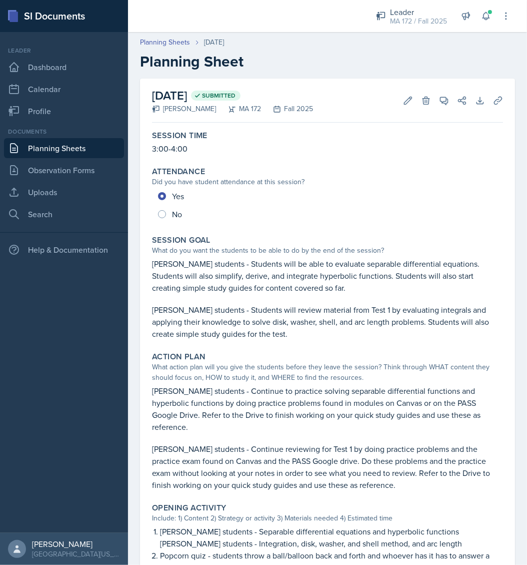
click at [195, 398] on p "Lenahan's students - Continue to practice solving separable differential functi…" at bounding box center [327, 409] width 351 height 48
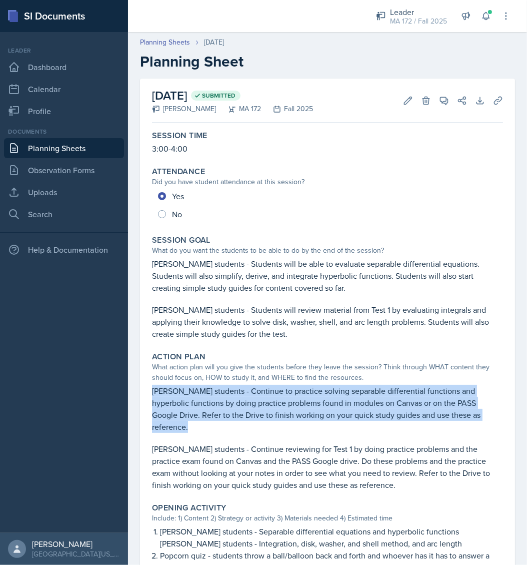
click at [195, 398] on p "Lenahan's students - Continue to practice solving separable differential functi…" at bounding box center [327, 409] width 351 height 48
copy p "Lenahan's students - Continue to practice solving separable differential functi…"
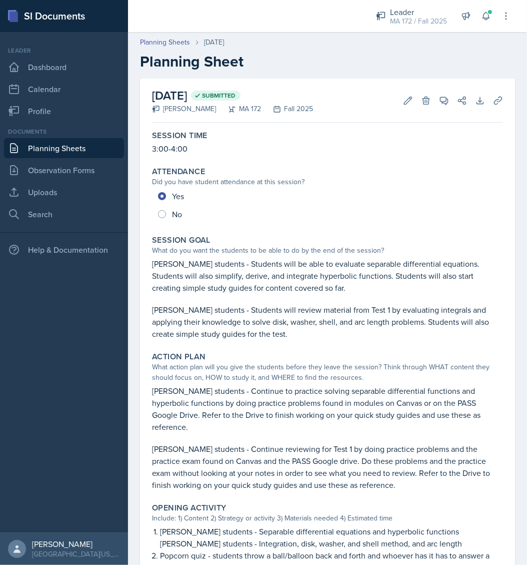
click at [473, 54] on h2 "Planning Sheet" at bounding box center [327, 62] width 375 height 18
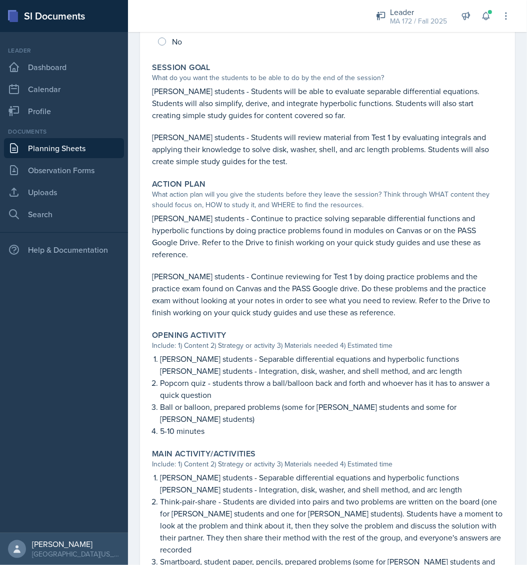
scroll to position [210, 0]
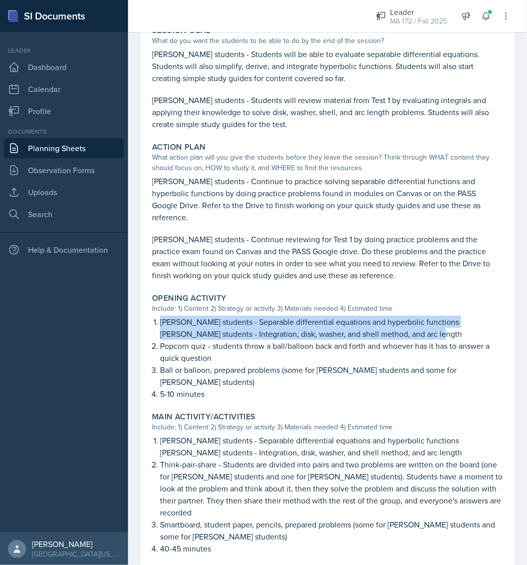
drag, startPoint x: 160, startPoint y: 310, endPoint x: 463, endPoint y: 320, distance: 303.3
click at [463, 320] on li "Lenahan's students - Separable differential equations and hyperbolic functions …" at bounding box center [331, 328] width 343 height 24
copy li "Lenahan's students - Separable differential equations and hyperbolic functions …"
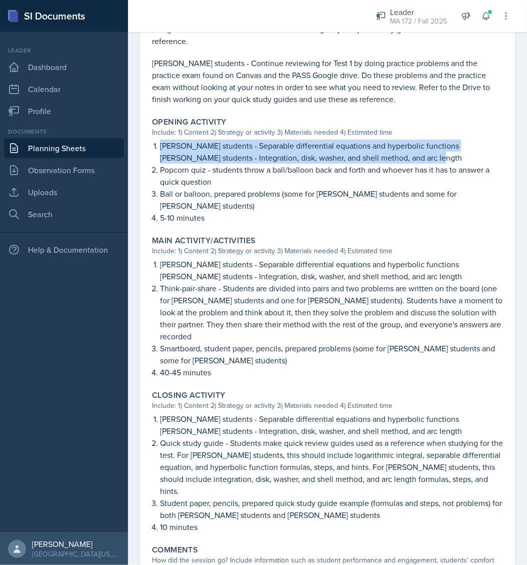
scroll to position [454, 0]
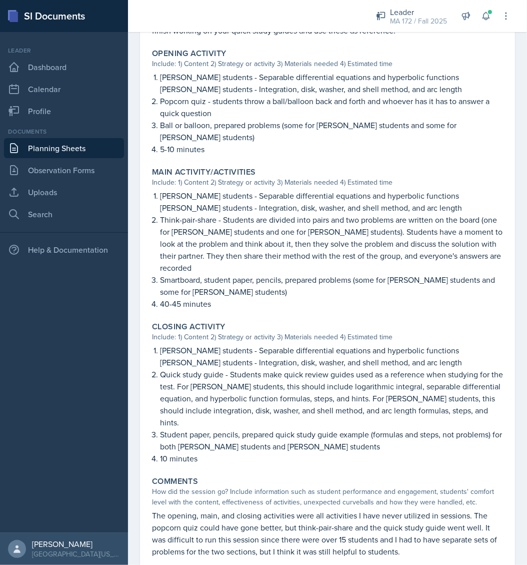
click at [235, 431] on p "Student paper, pencils, prepared quick study guide example (formulas and steps,…" at bounding box center [331, 440] width 343 height 24
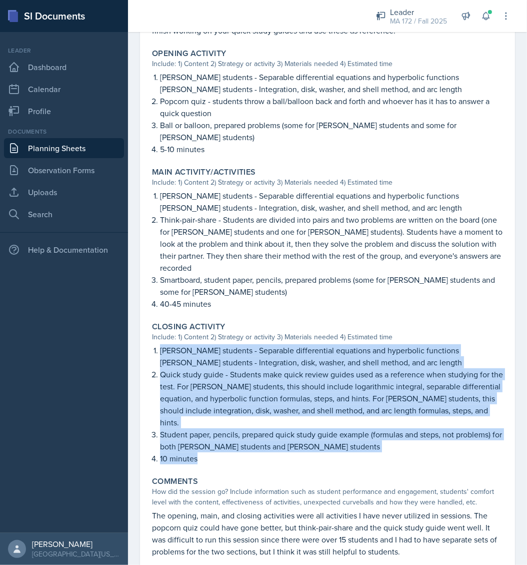
drag, startPoint x: 153, startPoint y: 337, endPoint x: 334, endPoint y: 446, distance: 211.7
click at [334, 446] on div "Lenahan's students - Separable differential equations and hyperbolic functions …" at bounding box center [327, 404] width 351 height 120
click at [51, 144] on link "Planning Sheets" at bounding box center [64, 148] width 120 height 20
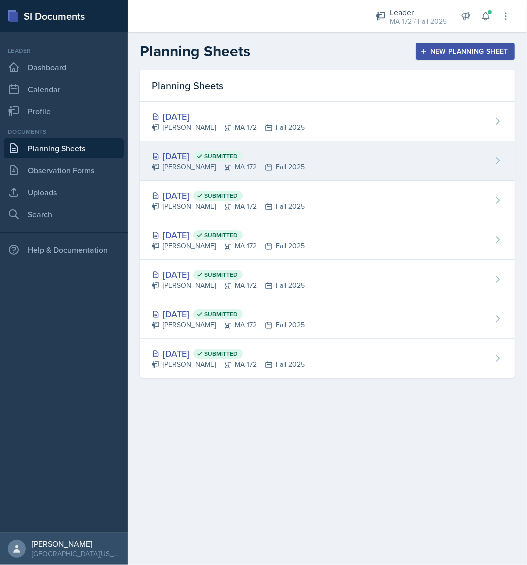
click at [174, 159] on div "Sep 15th, 2025 Submitted" at bounding box center [228, 156] width 153 height 14
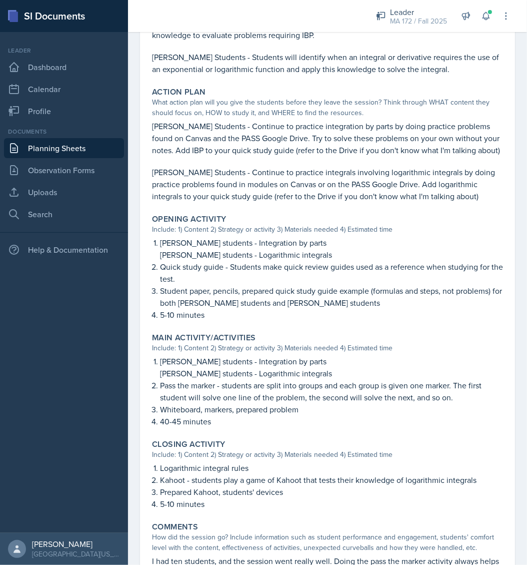
scroll to position [318, 0]
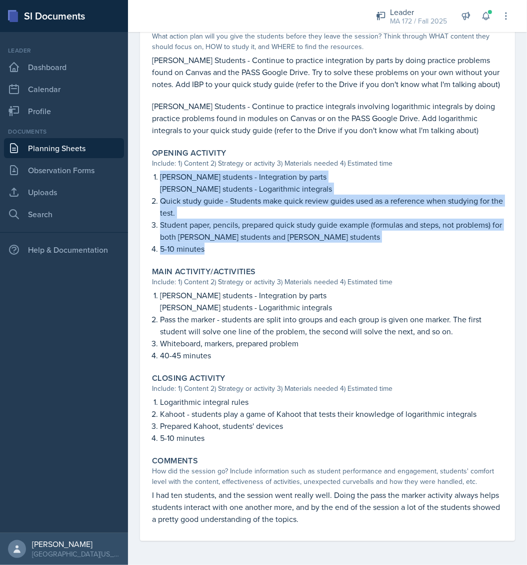
drag, startPoint x: 160, startPoint y: 176, endPoint x: 223, endPoint y: 249, distance: 96.8
click at [223, 249] on ol "Lenahan's students - Integration by parts Abudiab's students - Logarithmic inte…" at bounding box center [331, 213] width 343 height 84
copy ol "Lenahan's students - Integration by parts Abudiab's students - Logarithmic inte…"
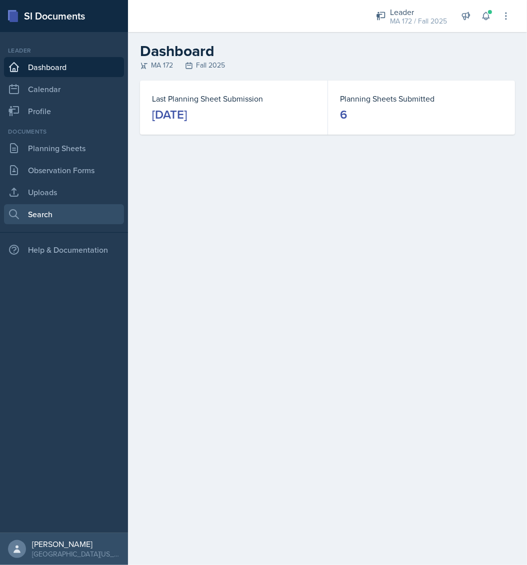
click at [52, 206] on link "Search" at bounding box center [64, 214] width 120 height 20
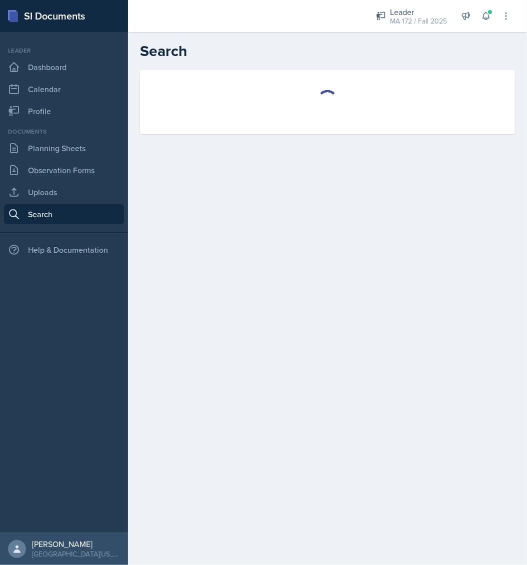
select select "all"
select select "1"
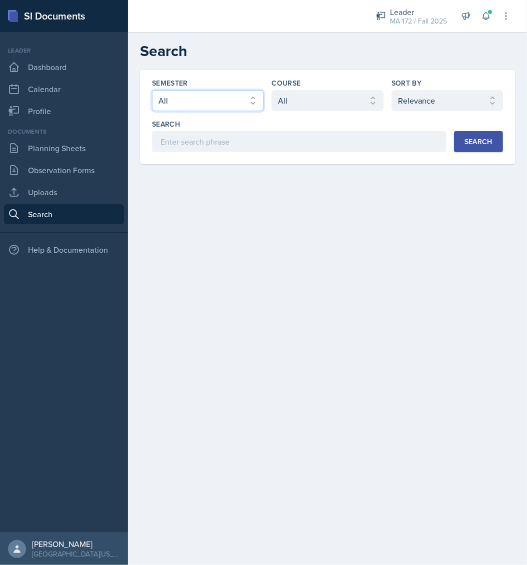
click at [230, 91] on select "Select semester All Fall 2025 Spring 2025 Fall 2024 Spring 2024 Fall 2023 Sprin…" at bounding box center [208, 100] width 112 height 21
select select "8c3db506-cd10-4819-a085-b8ca3b52d6db"
click at [152, 90] on select "Select semester All Fall 2025 Spring 2025 Fall 2024 Spring 2024 Fall 2023 Sprin…" at bounding box center [208, 100] width 112 height 21
click at [334, 99] on select "Select course All ACC 211 ACC 212 ACC 307 BYS 119 BYS 215 BYS 300 CH 101 CH 121…" at bounding box center [328, 100] width 112 height 21
select select "b86fb2d2-23e3-43a7-aacc-a78edbe2eb67"
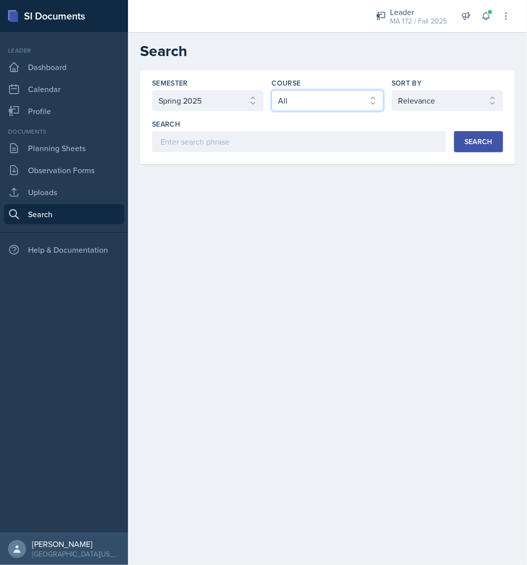
click at [272, 90] on select "Select course All ACC 211 ACC 212 ACC 307 BYS 119 BYS 215 BYS 300 CH 101 CH 121…" at bounding box center [328, 100] width 112 height 21
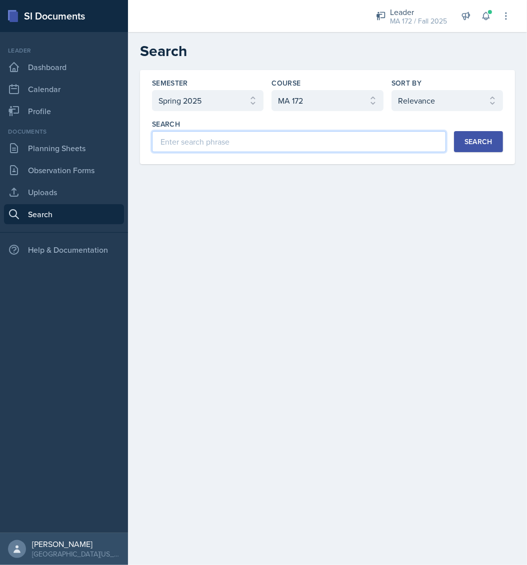
click at [279, 139] on input at bounding box center [299, 141] width 294 height 21
type input "t"
type input "trig substitution"
click at [489, 139] on div "Search" at bounding box center [479, 142] width 28 height 8
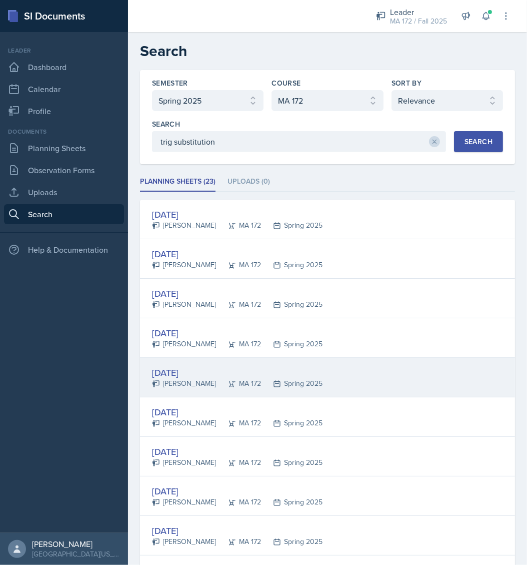
click at [184, 371] on div "Feb 10th, 2025" at bounding box center [237, 373] width 171 height 14
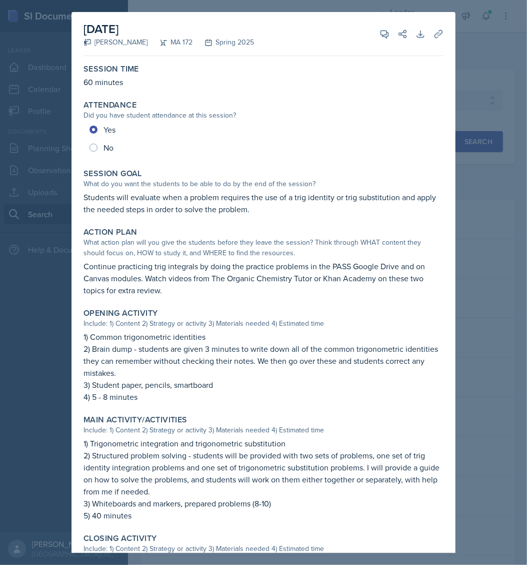
click at [229, 201] on p "Students will evaluate when a problem requires the use of a trig identity or tr…" at bounding box center [264, 203] width 360 height 24
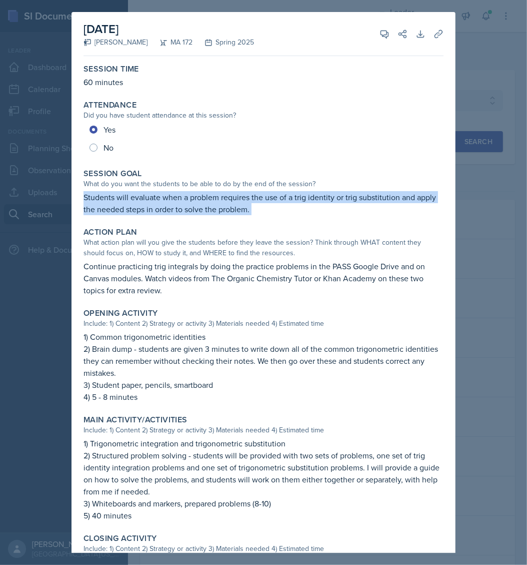
click at [229, 201] on p "Students will evaluate when a problem requires the use of a trig identity or tr…" at bounding box center [264, 203] width 360 height 24
copy div "Students will evaluate when a problem requires the use of a trig identity or tr…"
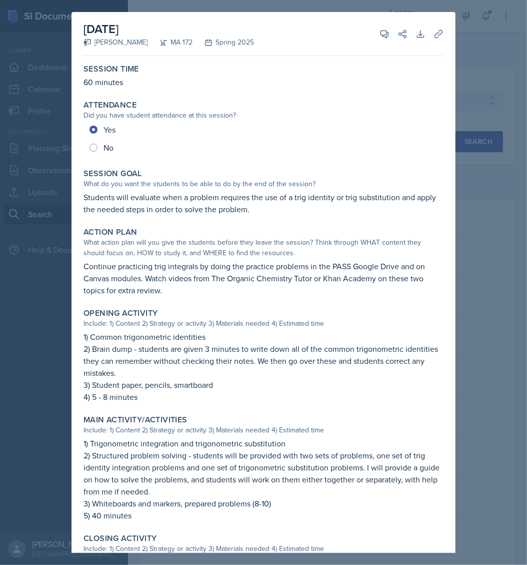
click at [189, 279] on p "Continue practicing trig integrals by doing the practice problems in the PASS G…" at bounding box center [264, 278] width 360 height 36
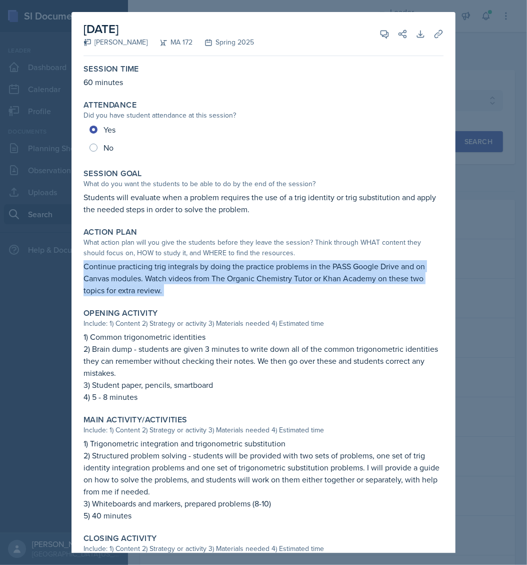
click at [189, 279] on p "Continue practicing trig integrals by doing the practice problems in the PASS G…" at bounding box center [264, 278] width 360 height 36
copy div "Continue practicing trig integrals by doing the practice problems in the PASS G…"
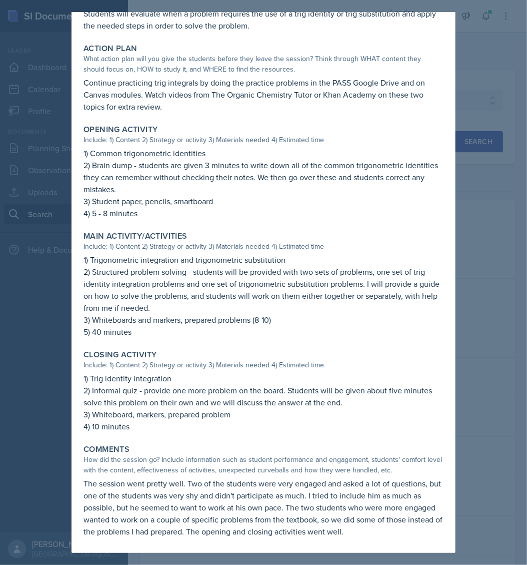
click at [369, 385] on p "2) Informal quiz - provide one more problem on the board. Students will be give…" at bounding box center [264, 396] width 360 height 24
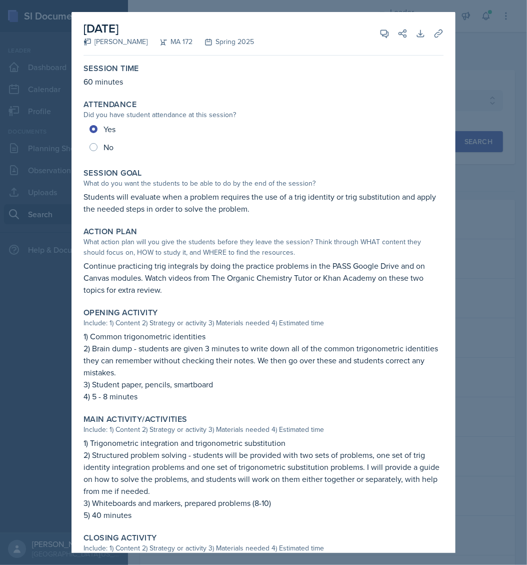
scroll to position [0, 0]
click at [495, 45] on div at bounding box center [263, 282] width 527 height 565
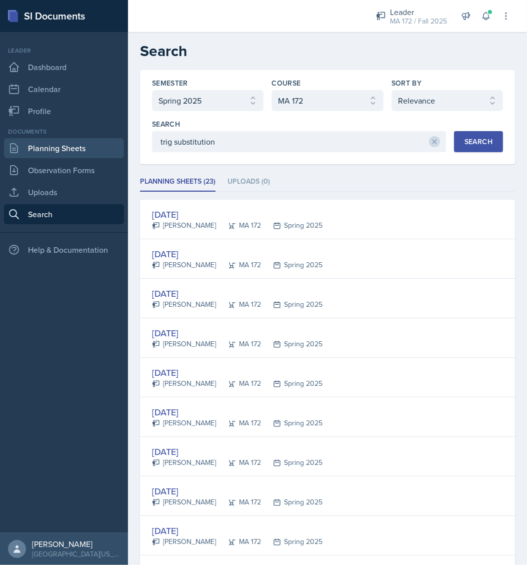
click at [67, 143] on link "Planning Sheets" at bounding box center [64, 148] width 120 height 20
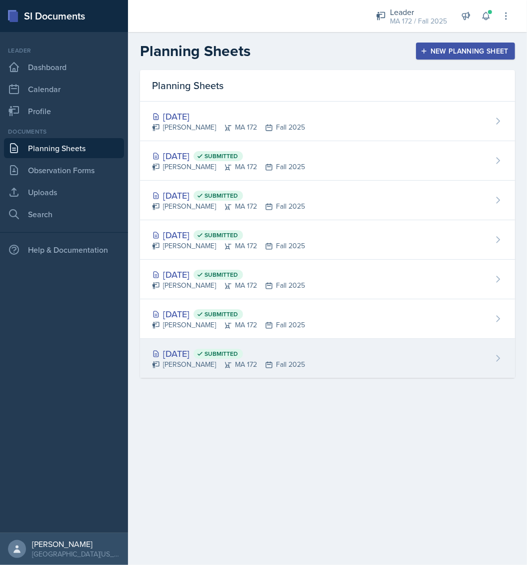
click at [216, 347] on div "Aug 25th, 2025 Submitted" at bounding box center [228, 354] width 153 height 14
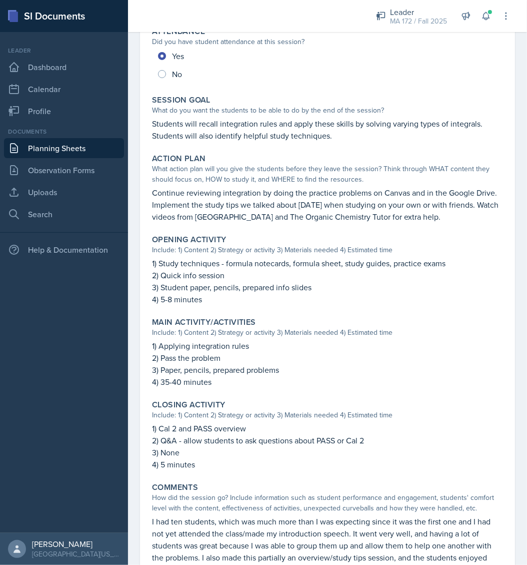
scroll to position [174, 0]
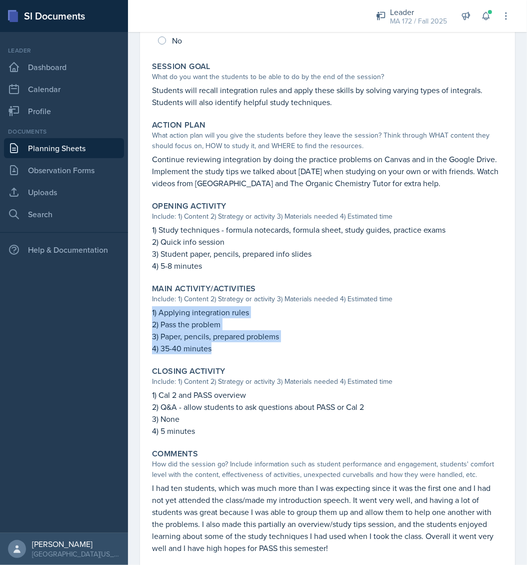
drag, startPoint x: 151, startPoint y: 310, endPoint x: 217, endPoint y: 346, distance: 75.9
click at [217, 346] on div "Main Activity/Activities Include: 1) Content 2) Strategy or activity 3) Materia…" at bounding box center [327, 319] width 359 height 79
copy div "1) Applying integration rules 2) Pass the problem 3) Paper, pencils, prepared p…"
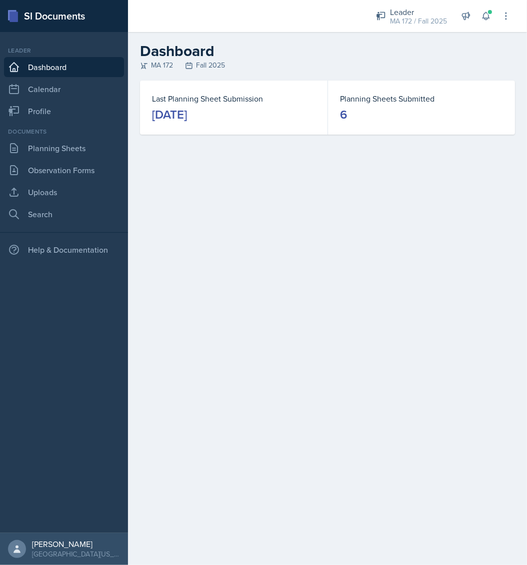
click at [187, 115] on div "September 15th, 2025" at bounding box center [169, 115] width 35 height 16
click at [34, 148] on link "Planning Sheets" at bounding box center [64, 148] width 120 height 20
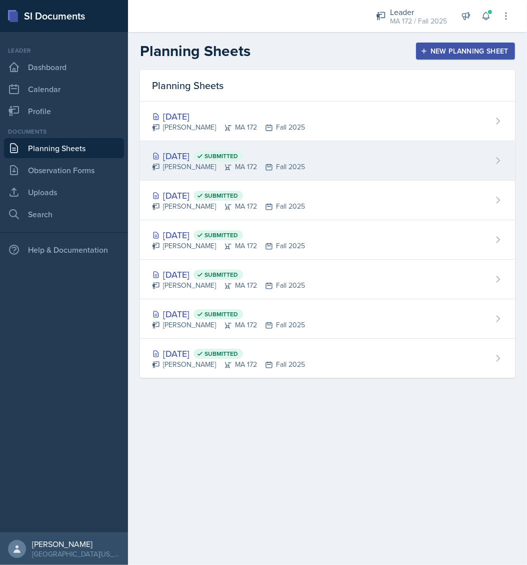
click at [189, 160] on div "Sep 15th, 2025 Submitted" at bounding box center [228, 156] width 153 height 14
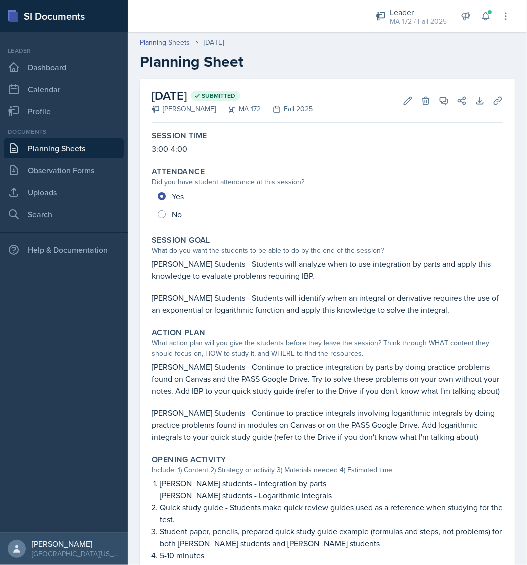
scroll to position [318, 0]
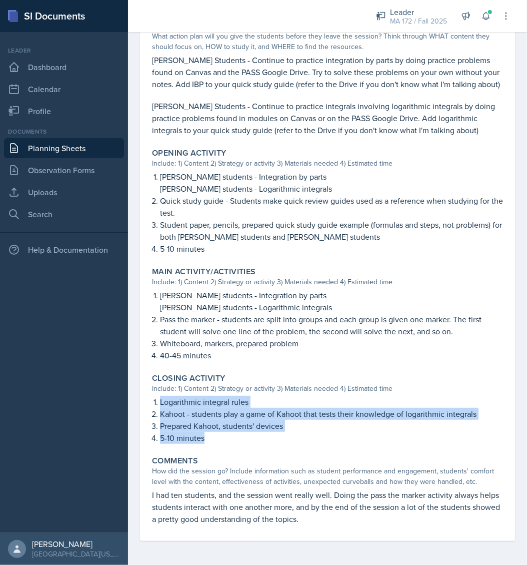
drag, startPoint x: 152, startPoint y: 400, endPoint x: 217, endPoint y: 439, distance: 75.6
click at [217, 439] on div "Closing Activity Include: 1) Content 2) Strategy or activity 3) Materials neede…" at bounding box center [327, 408] width 359 height 79
copy ol "Logarithmic integral rules Kahoot - students play a game of Kahoot that tests t…"
